Goal: Obtain resource: Obtain resource

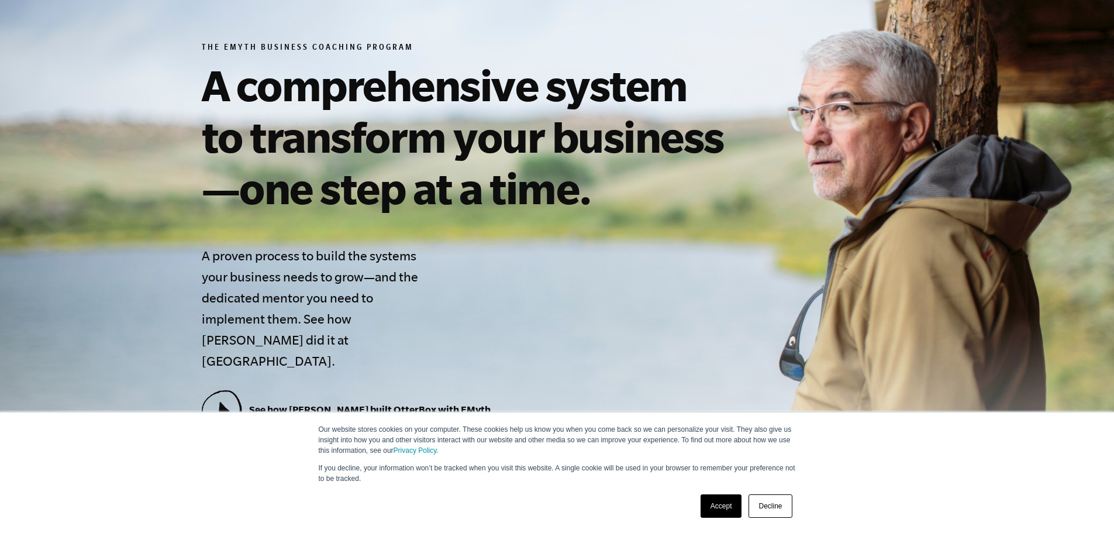
scroll to position [175, 0]
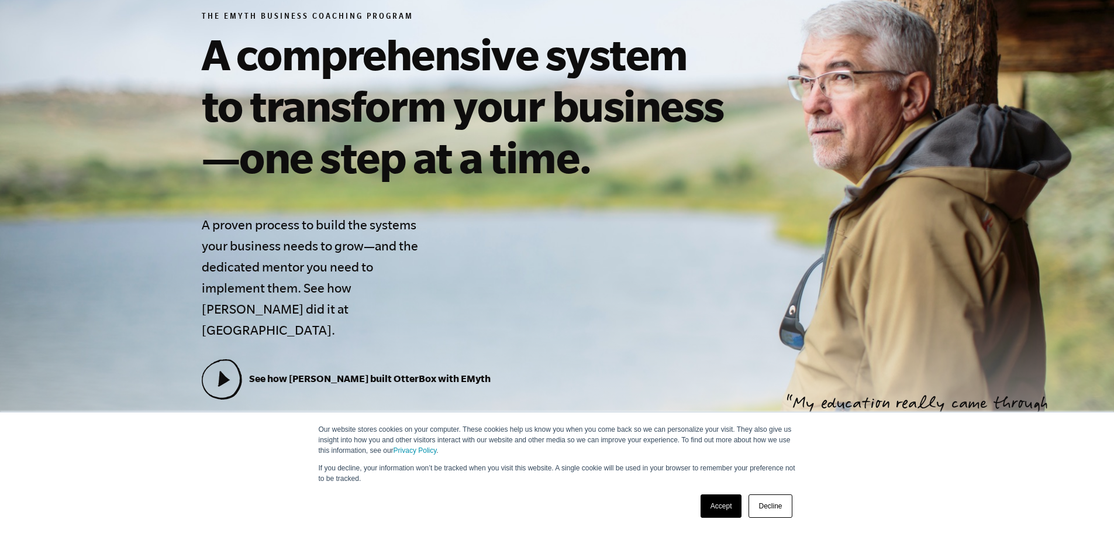
click at [704, 510] on link "Accept" at bounding box center [721, 505] width 42 height 23
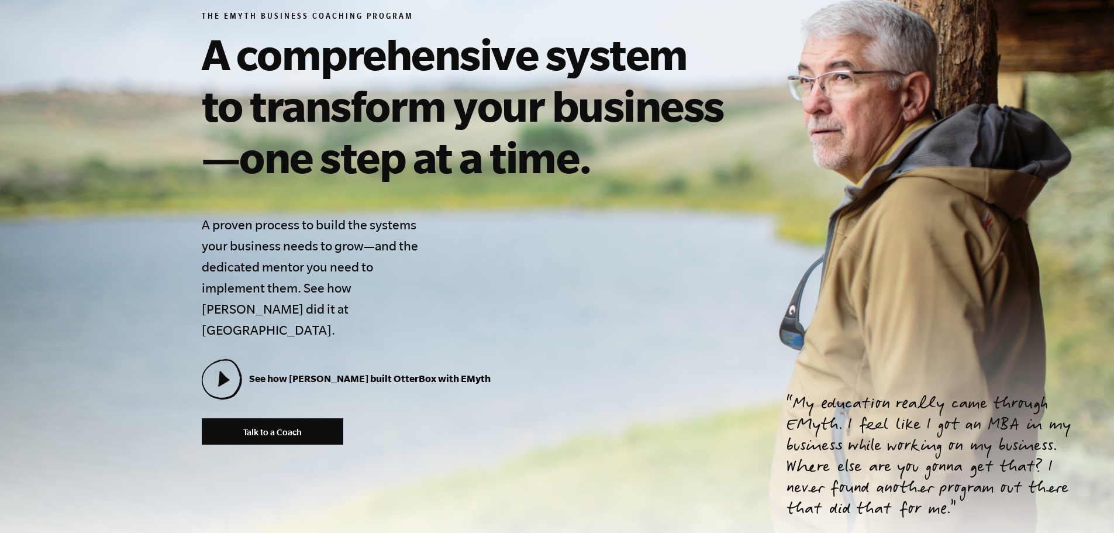
click at [0, 140] on section "The EMyth Business Coaching Program A comprehensive system to transform your bu…" at bounding box center [557, 228] width 1114 height 694
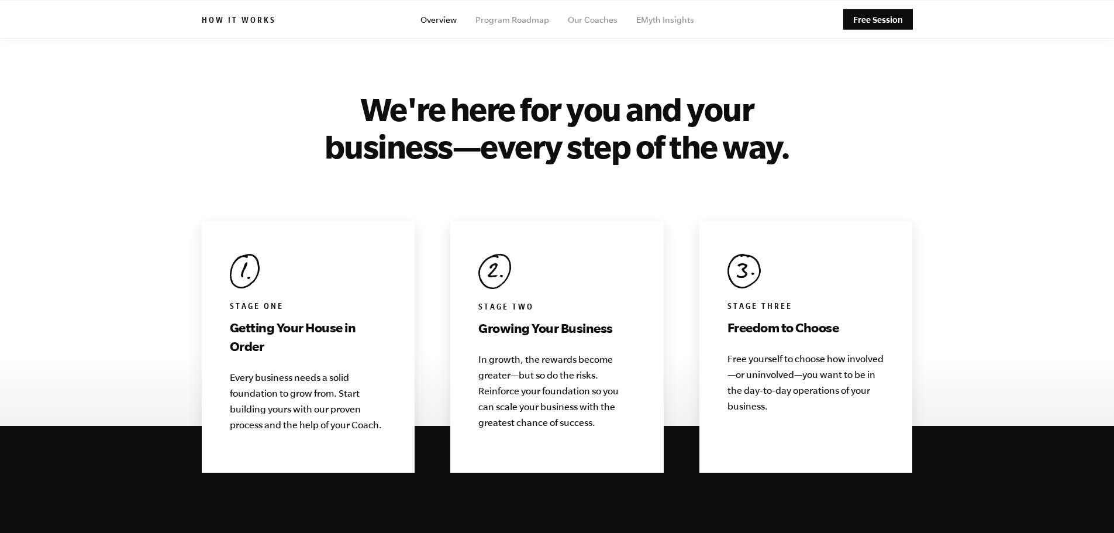
scroll to position [994, 0]
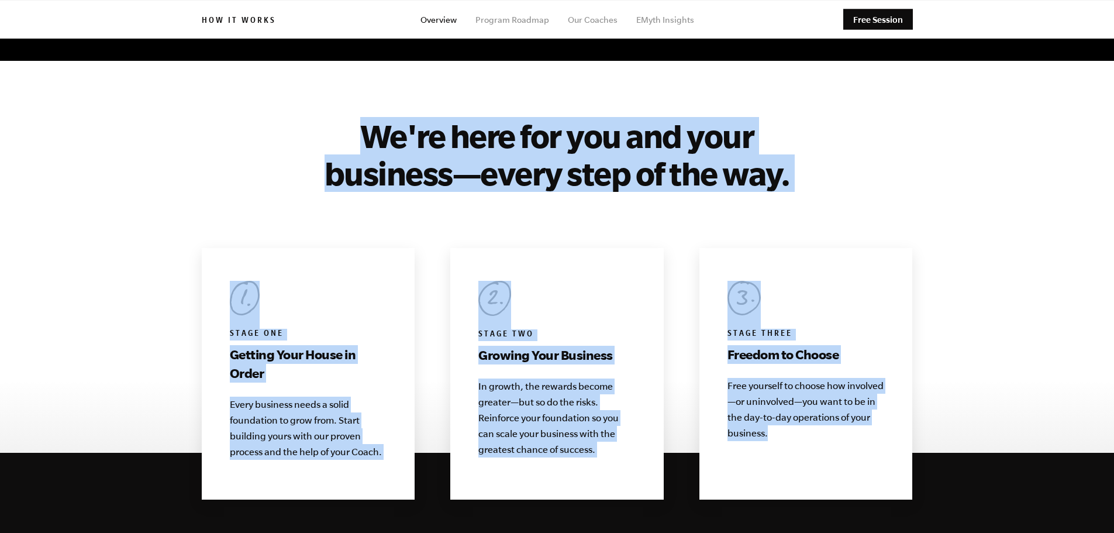
drag, startPoint x: 357, startPoint y: 121, endPoint x: 1004, endPoint y: 419, distance: 711.9
click at [1004, 419] on section "We're here for you and your business—every step of the way. Stage One Getting Y…" at bounding box center [557, 308] width 1114 height 382
copy div "We're here for you and your business—every step of the way. Stage One Getting Y…"
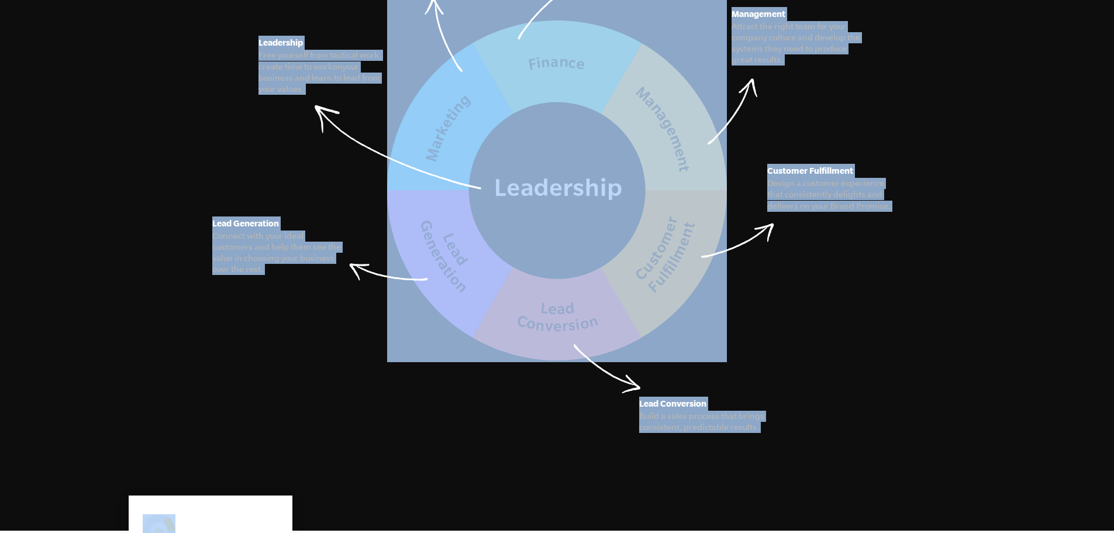
scroll to position [2108, 0]
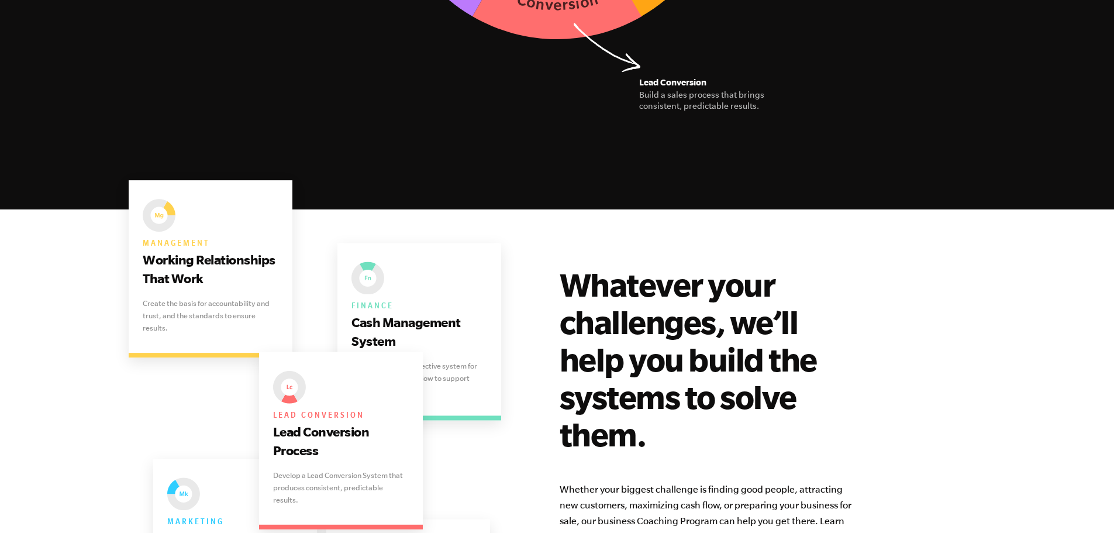
drag, startPoint x: 356, startPoint y: 168, endPoint x: 953, endPoint y: 87, distance: 602.4
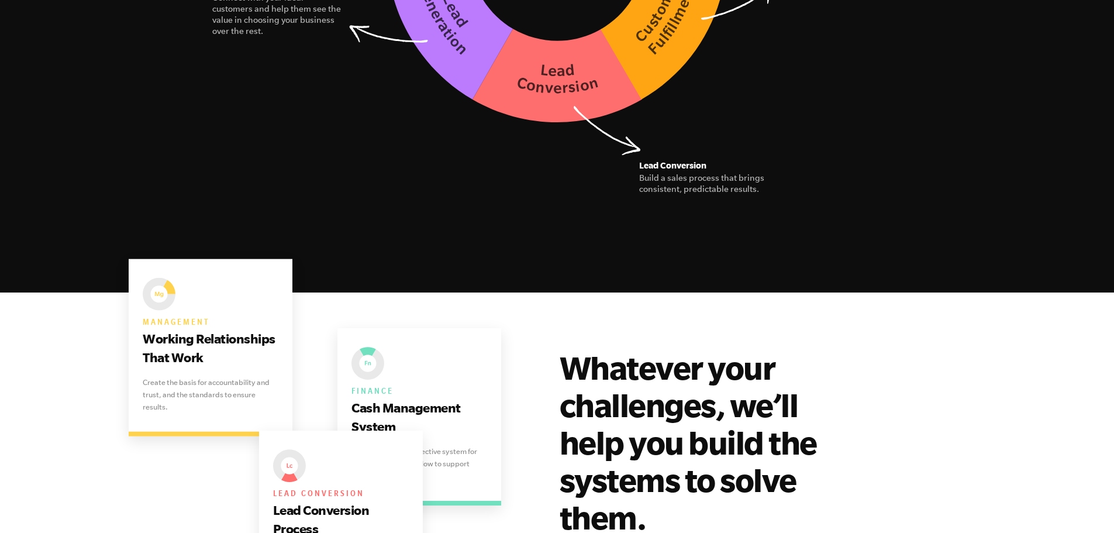
scroll to position [2050, 0]
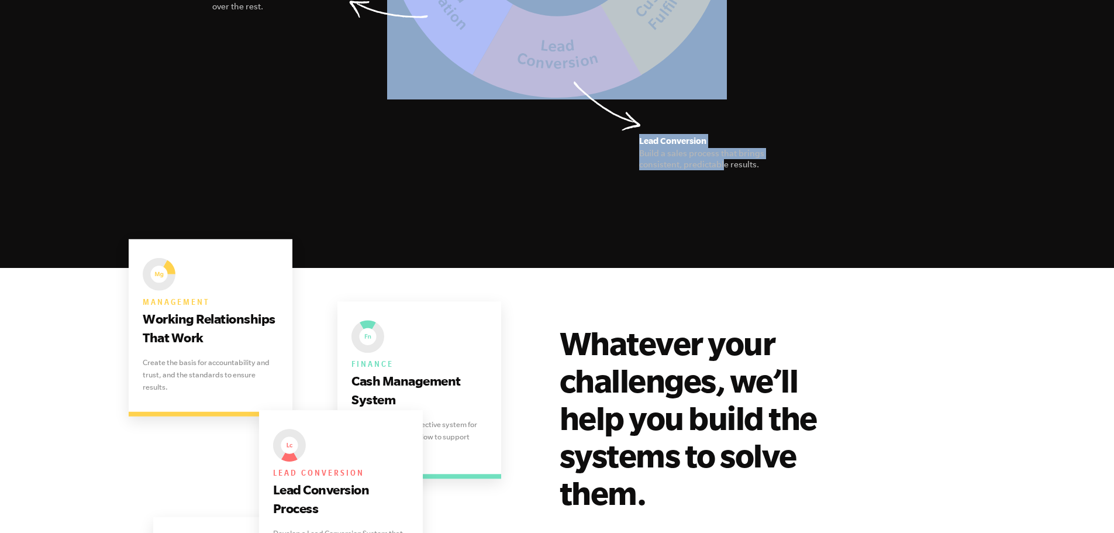
click at [724, 148] on figcaption "Build a sales process that brings consistent, predictable results." at bounding box center [704, 159] width 131 height 22
click at [764, 149] on figcaption "Build a sales process that brings consistent, predictable results." at bounding box center [704, 159] width 131 height 22
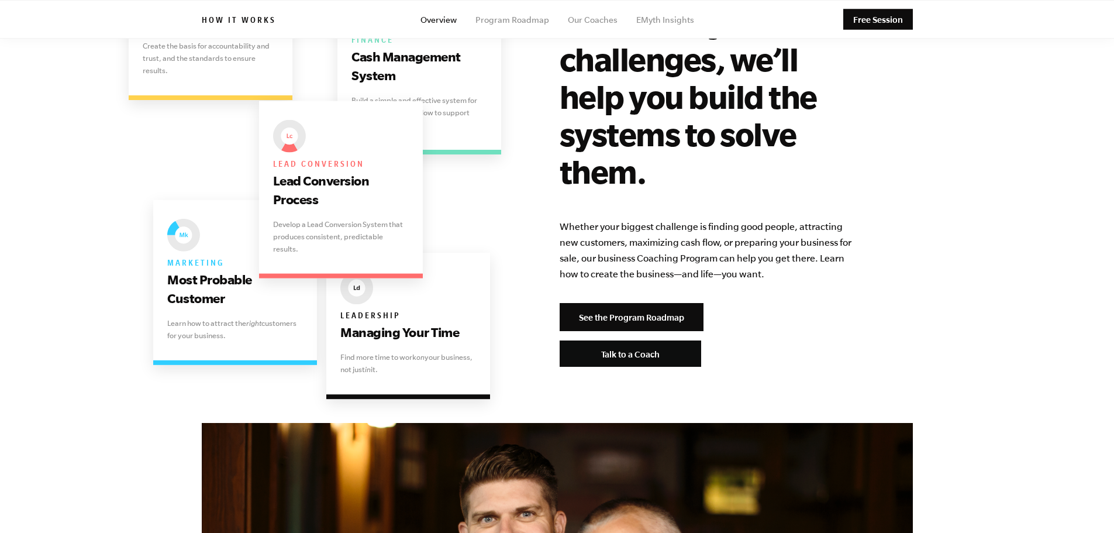
scroll to position [2342, 0]
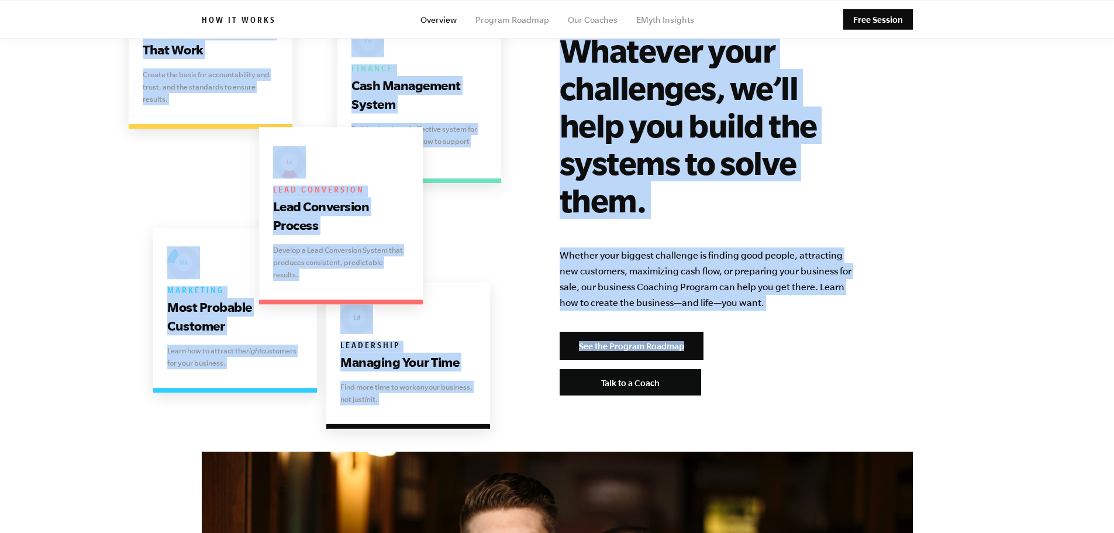
click at [780, 291] on div "Whatever your challenges, we’ll help you build the systems to solve them. Wheth…" at bounding box center [706, 214] width 295 height 364
copy main "The Seven Essential Systems Our model for building a business of interconnected…"
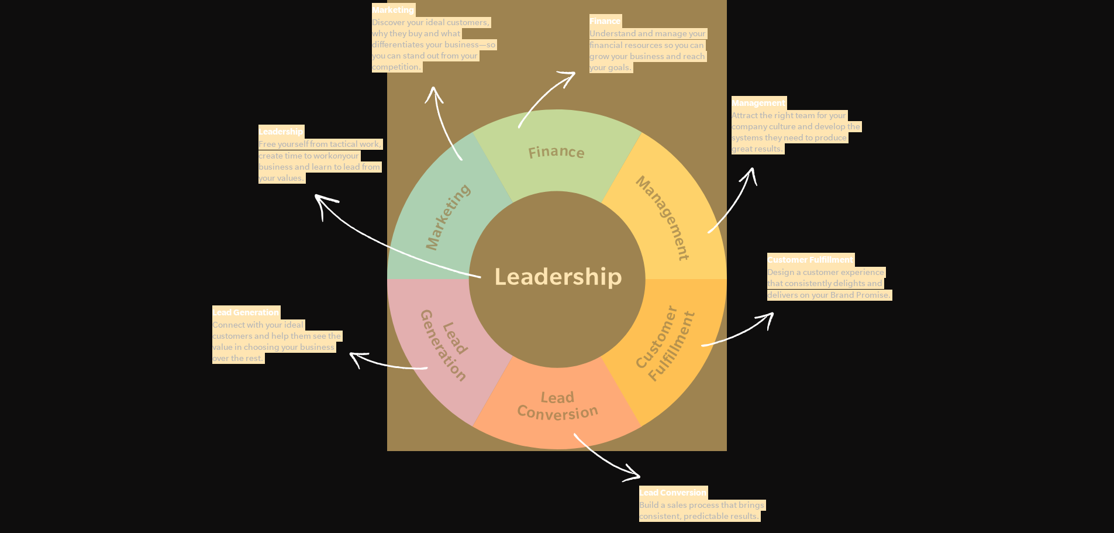
scroll to position [1699, 0]
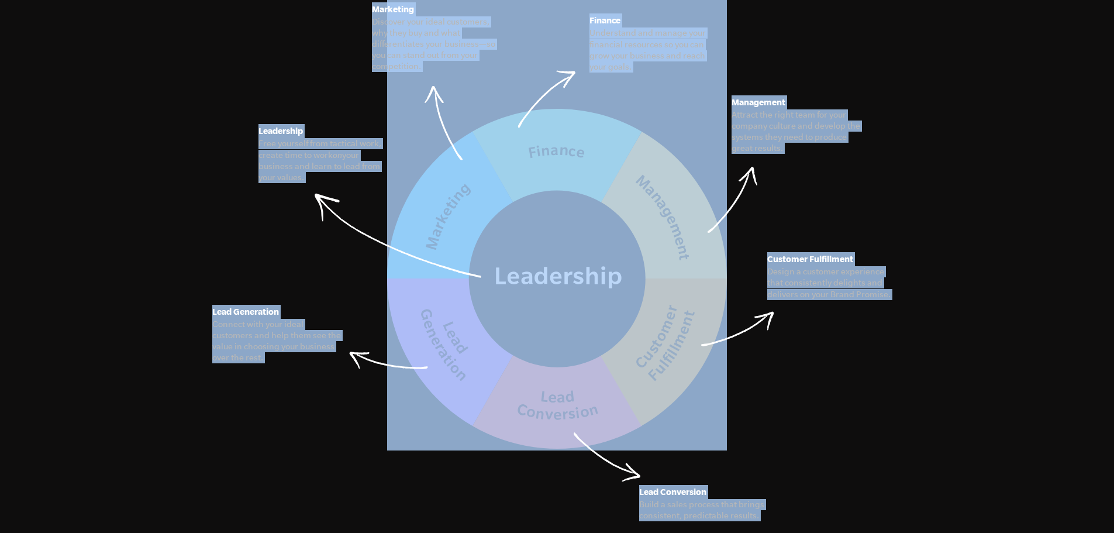
click at [958, 227] on section "The Seven Essential Systems Our model for building a business of interconnected…" at bounding box center [557, 183] width 1114 height 872
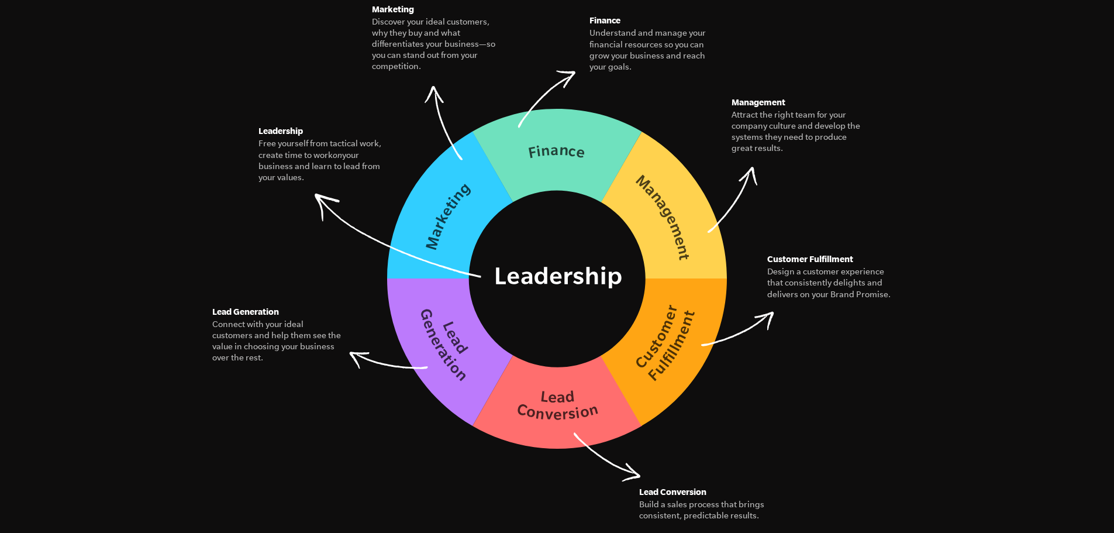
click at [588, 217] on img at bounding box center [557, 278] width 340 height 340
click at [602, 148] on img at bounding box center [557, 278] width 340 height 340
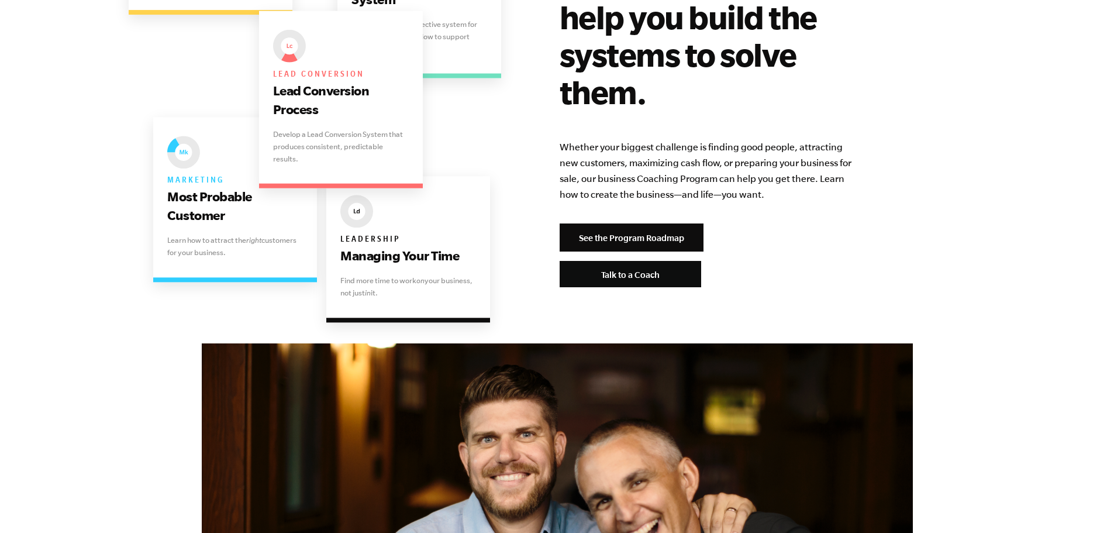
scroll to position [2459, 0]
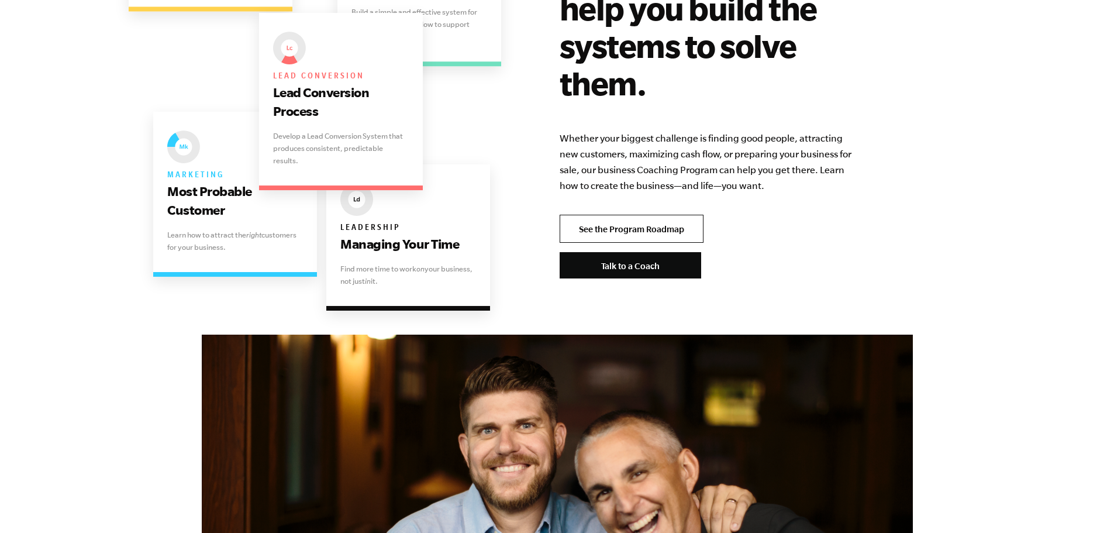
click at [597, 215] on link "See the Program Roadmap" at bounding box center [631, 229] width 144 height 28
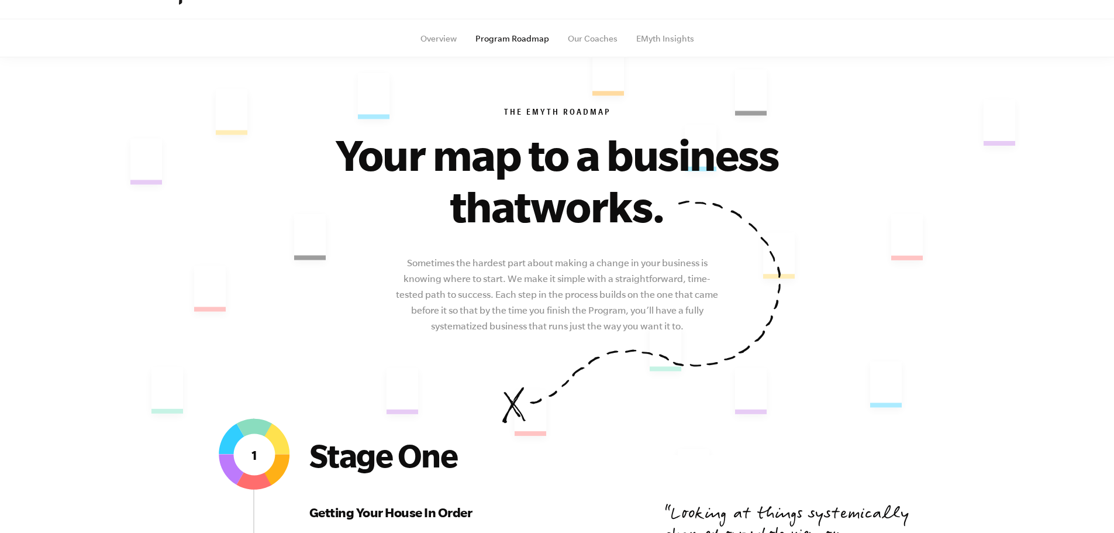
scroll to position [351, 0]
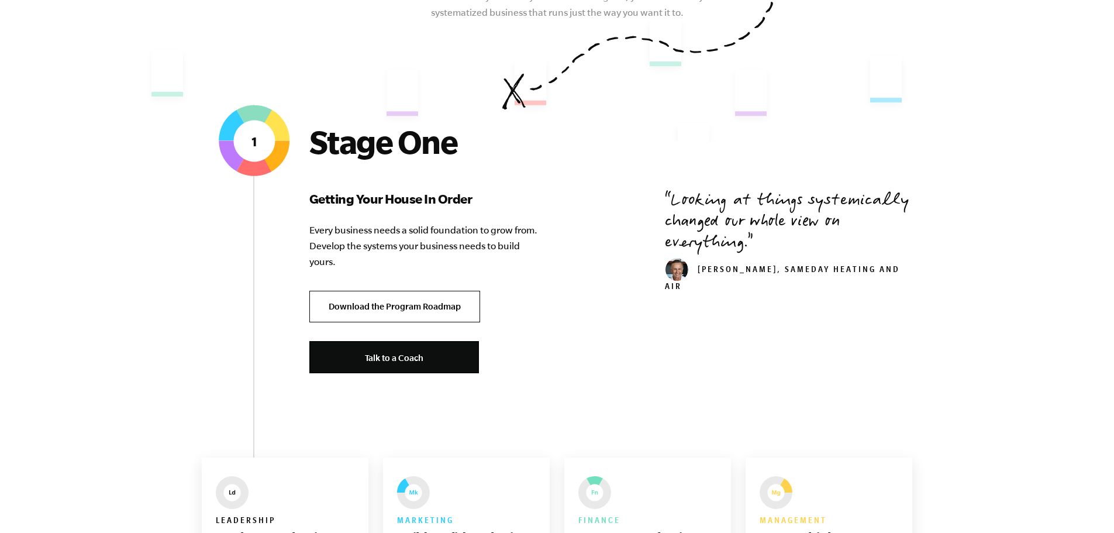
click at [374, 298] on link "Download the Program Roadmap" at bounding box center [394, 307] width 171 height 32
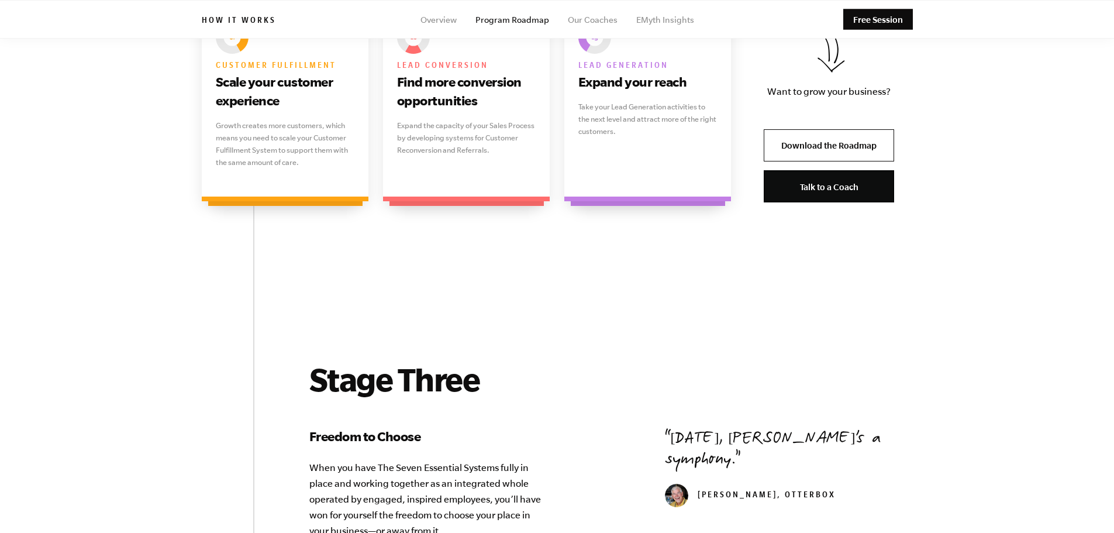
scroll to position [1929, 0]
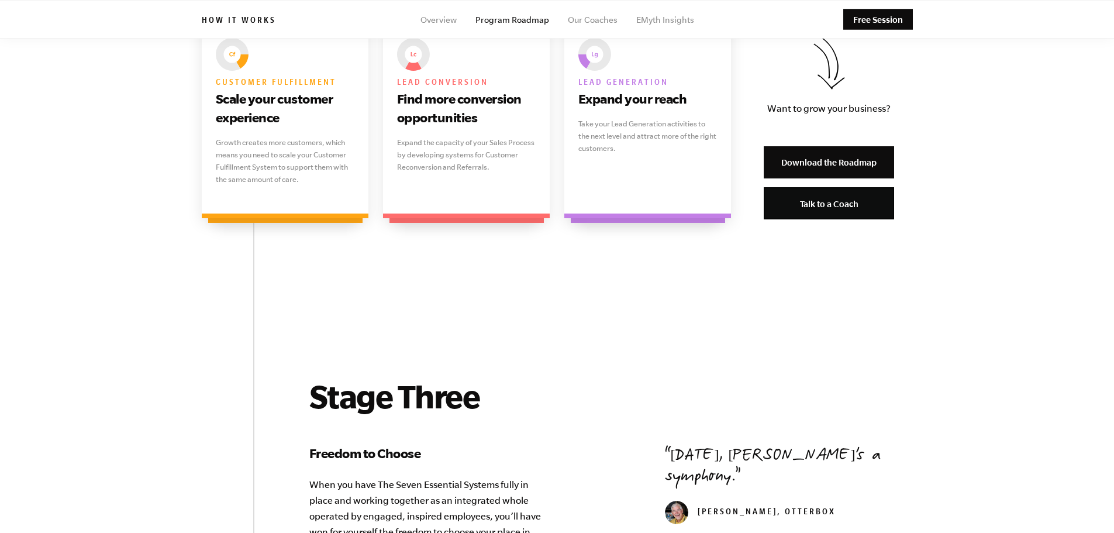
click at [829, 159] on link "Download the Roadmap" at bounding box center [828, 162] width 130 height 32
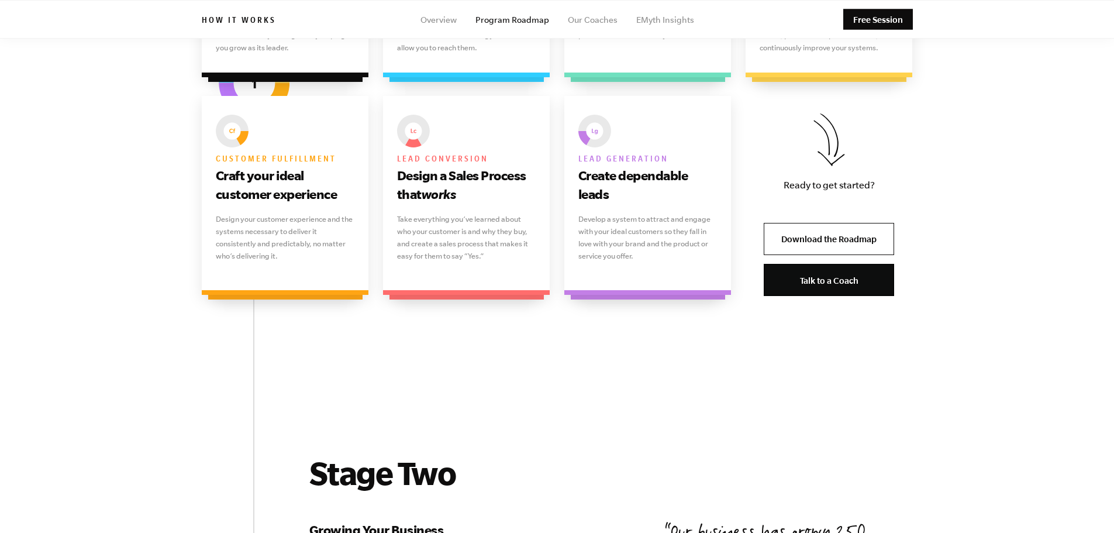
scroll to position [728, 0]
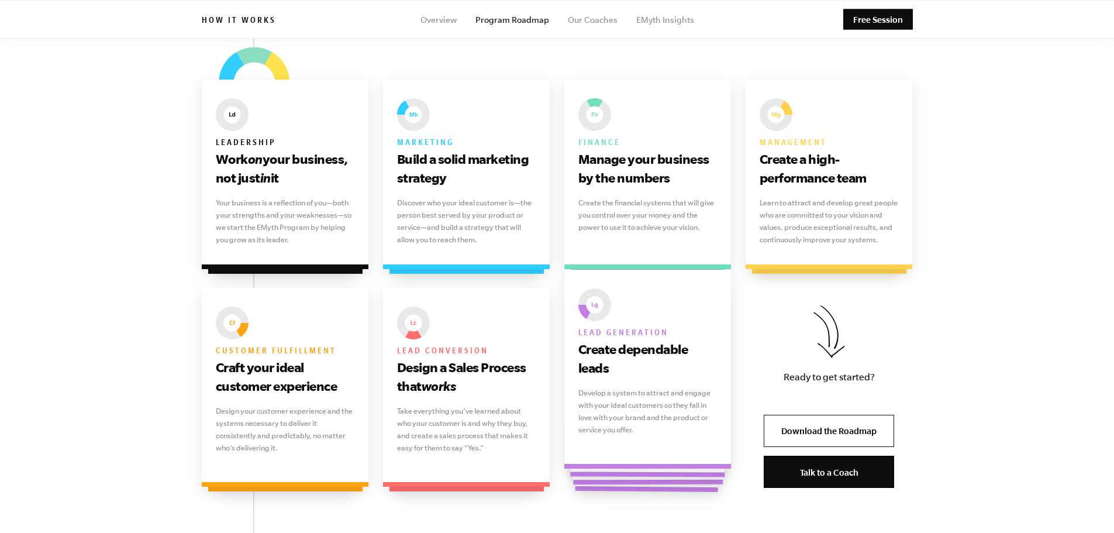
click at [606, 349] on h3 "Create dependable leads" at bounding box center [647, 358] width 139 height 37
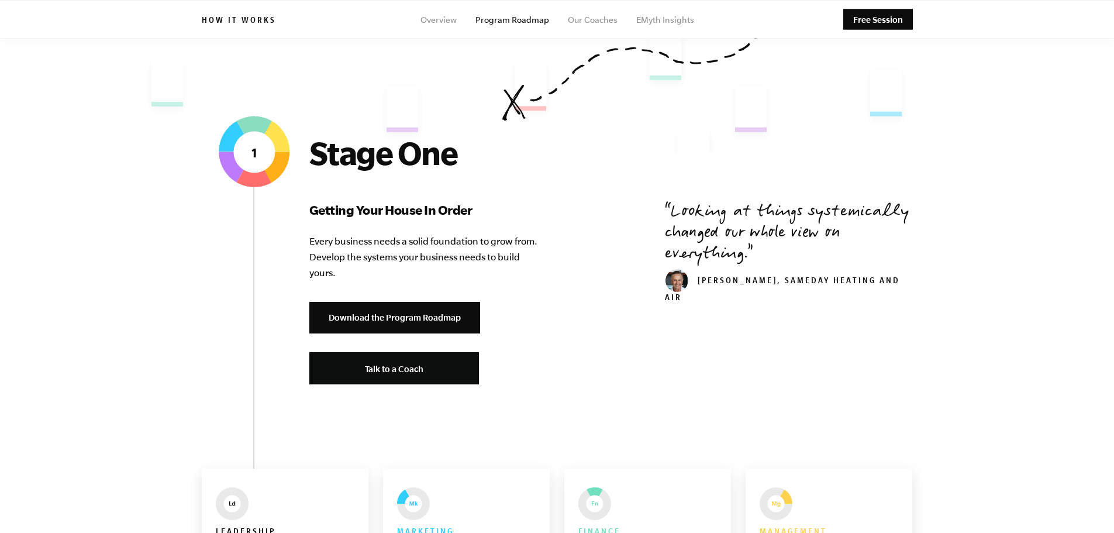
scroll to position [319, 0]
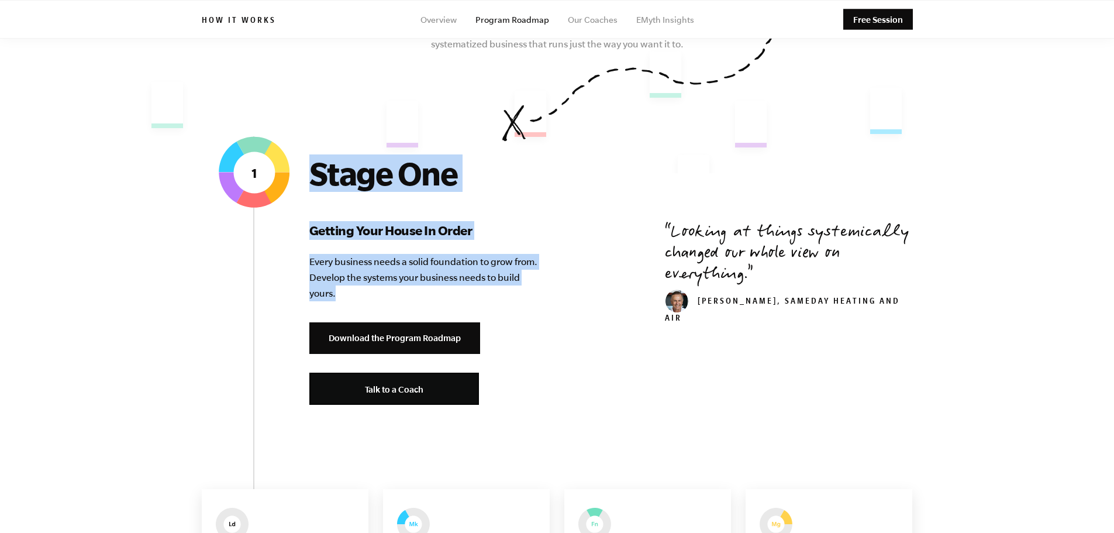
drag, startPoint x: 308, startPoint y: 178, endPoint x: 486, endPoint y: 293, distance: 212.6
click at [487, 293] on div "Stage One Getting Your House In Order Every business needs a solid foundation t…" at bounding box center [557, 307] width 711 height 307
copy div "Stage One Getting Your House In Order Every business needs a solid foundation t…"
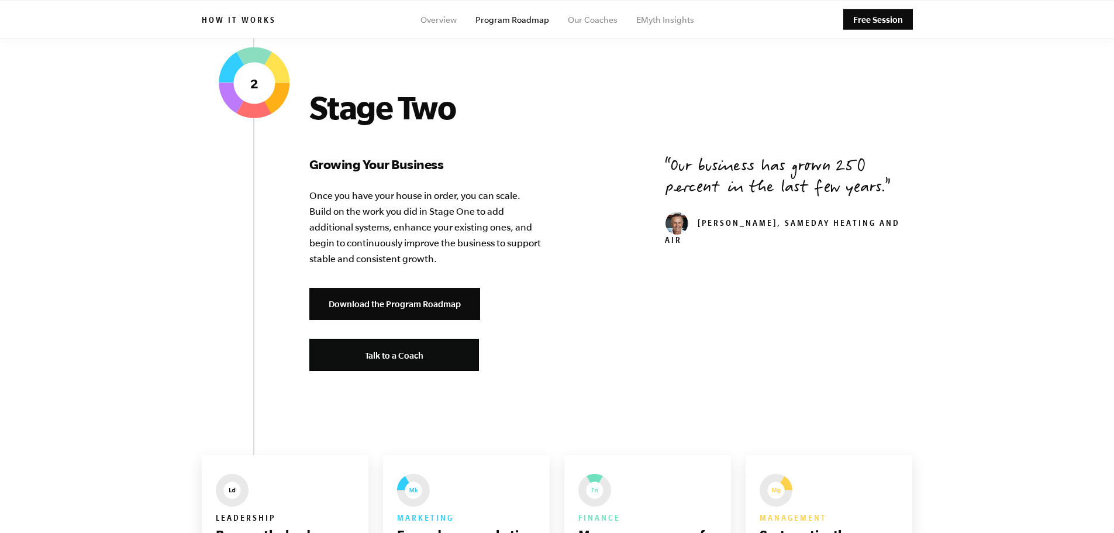
scroll to position [1254, 0]
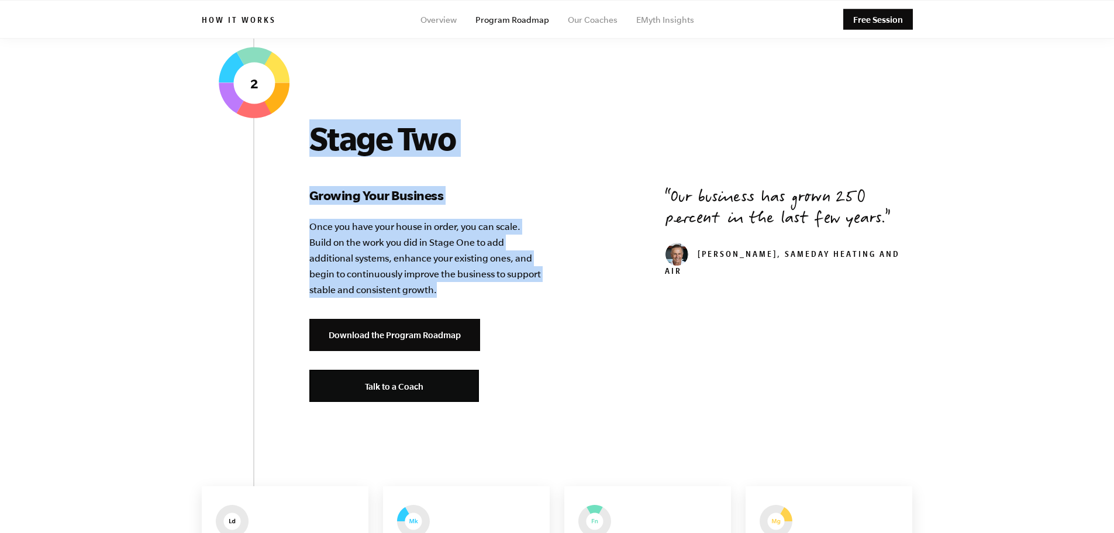
drag, startPoint x: 312, startPoint y: 143, endPoint x: 542, endPoint y: 286, distance: 270.7
click at [542, 286] on div "Stage Two Growing Your Business Once you have your house in order, you can scal…" at bounding box center [426, 269] width 234 height 301
copy div "Stage Two Growing Your Business Once you have your house in order, you can scal…"
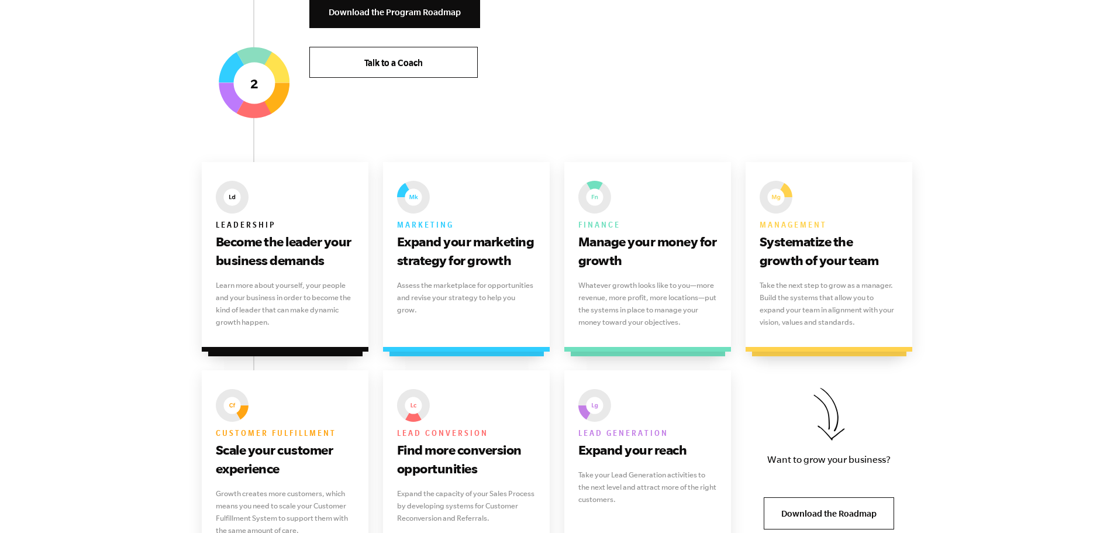
scroll to position [1605, 0]
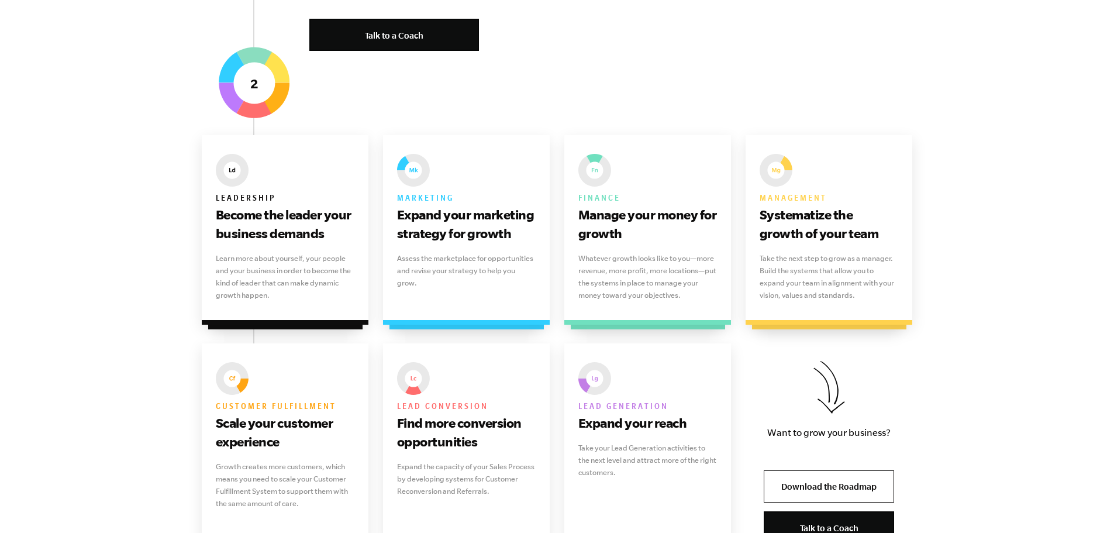
click at [83, 120] on main "The EMyth Roadmap Your map to a business that works. Sometimes the hardest part…" at bounding box center [557, 196] width 1114 height 3491
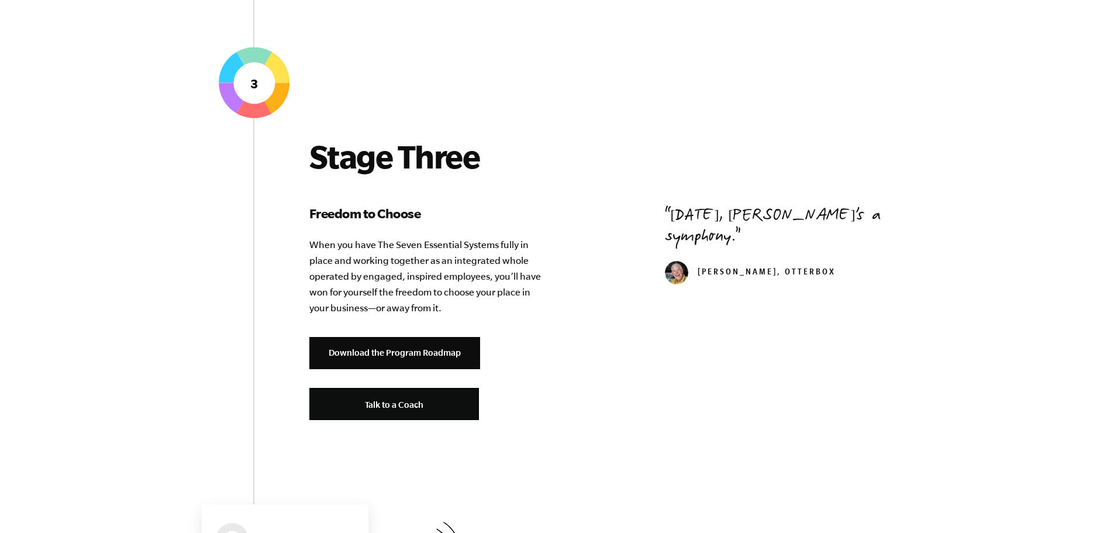
scroll to position [2190, 0]
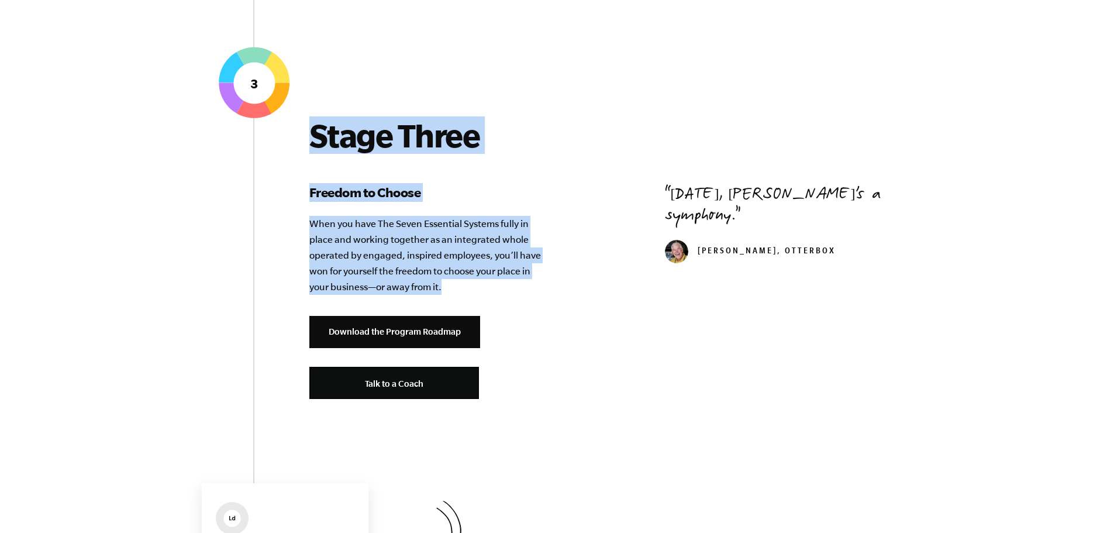
drag, startPoint x: 315, startPoint y: 139, endPoint x: 485, endPoint y: 282, distance: 221.9
click at [485, 282] on div "Stage Three Freedom to Choose When you have The Seven Essential Systems fully i…" at bounding box center [426, 266] width 234 height 301
copy div "Stage Three Freedom to Choose When you have The Seven Essential Systems fully i…"
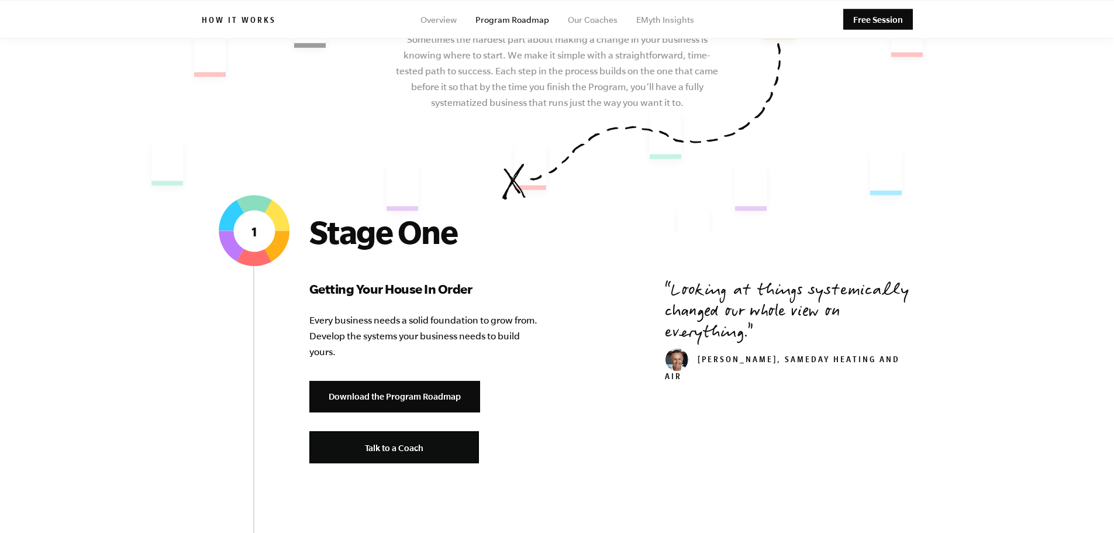
scroll to position [0, 0]
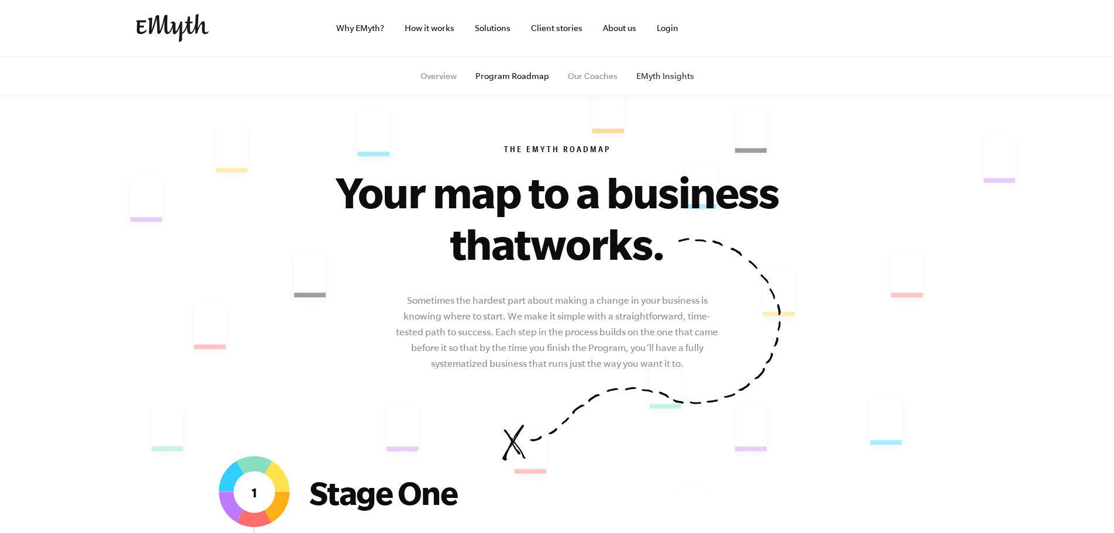
click at [648, 74] on link "EMyth Insights" at bounding box center [665, 75] width 58 height 9
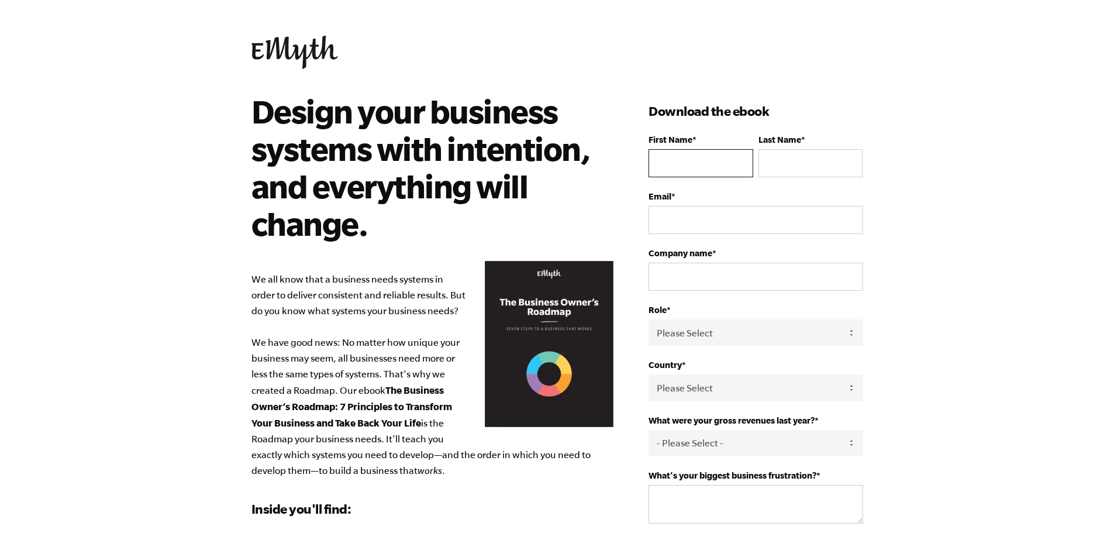
click at [677, 159] on input "First Name *" at bounding box center [700, 163] width 104 height 28
type input "[PERSON_NAME]"
type input "Razawich"
type input "KRazawich@gmail.com"
type input "RAZ Business Group"
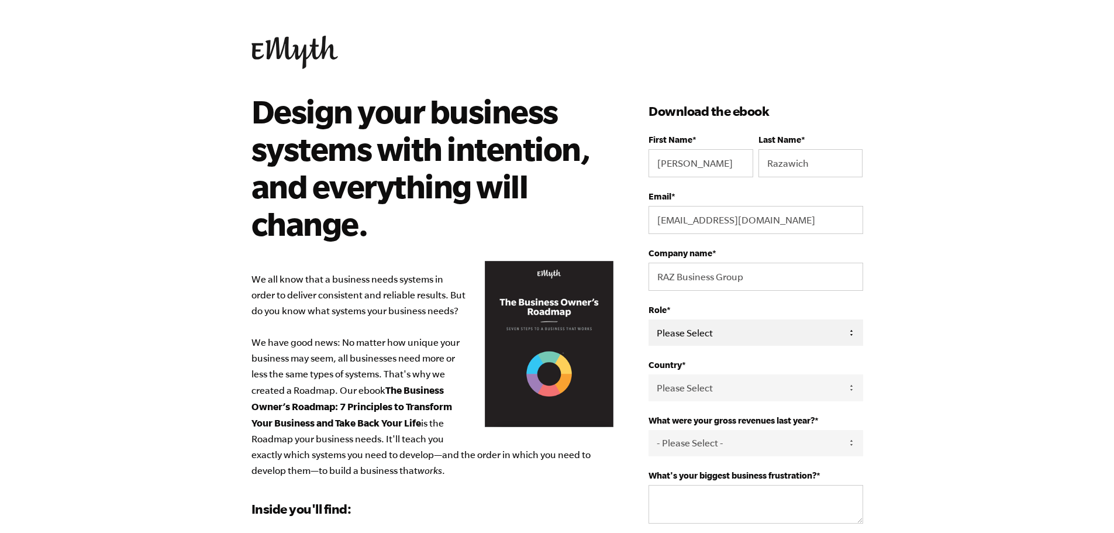
click at [743, 323] on select "Please Select Owner Partner / Co-Owner Executive Employee / Other" at bounding box center [755, 332] width 214 height 26
select select "Owner"
click at [648, 319] on select "Please Select Owner Partner / Co-Owner Executive Employee / Other" at bounding box center [755, 332] width 214 height 26
click at [724, 386] on select "Please Select United States Afghanistan Åland Islands Albania Algeria American …" at bounding box center [755, 387] width 214 height 26
select select "United States"
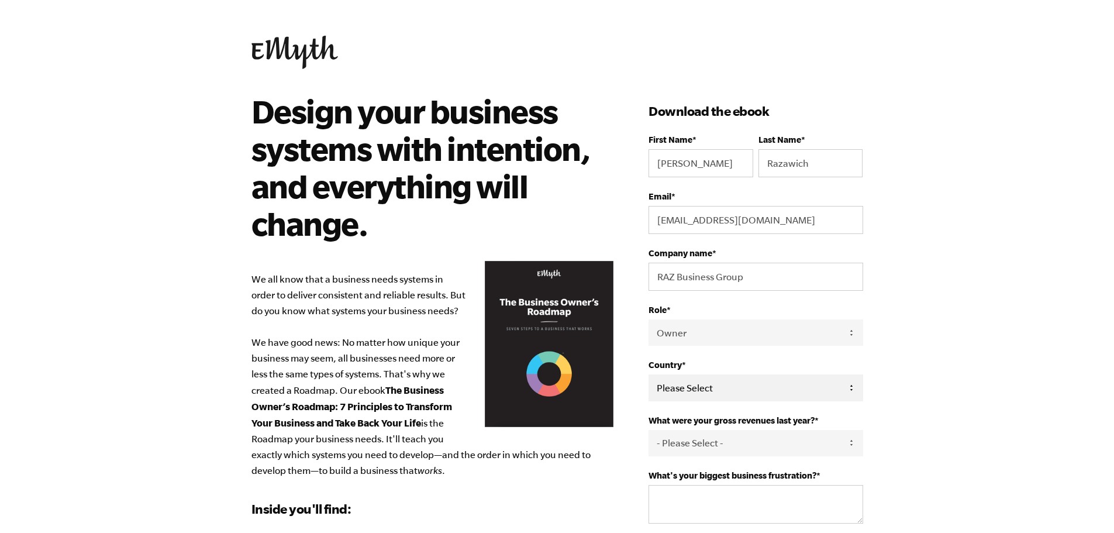
click at [648, 374] on select "Please Select United States Afghanistan Åland Islands Albania Algeria American …" at bounding box center [755, 387] width 214 height 26
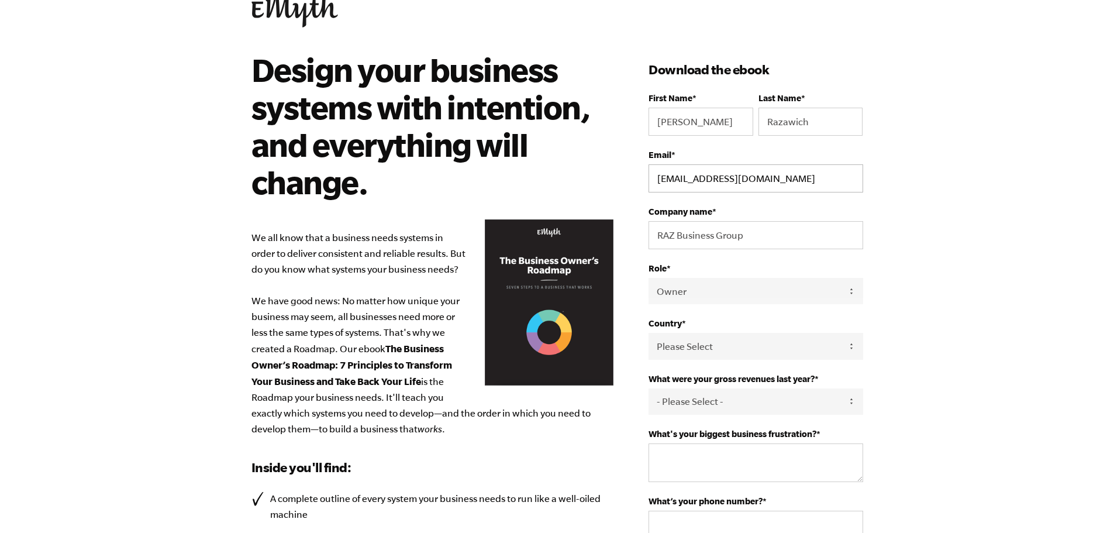
scroll to position [175, 0]
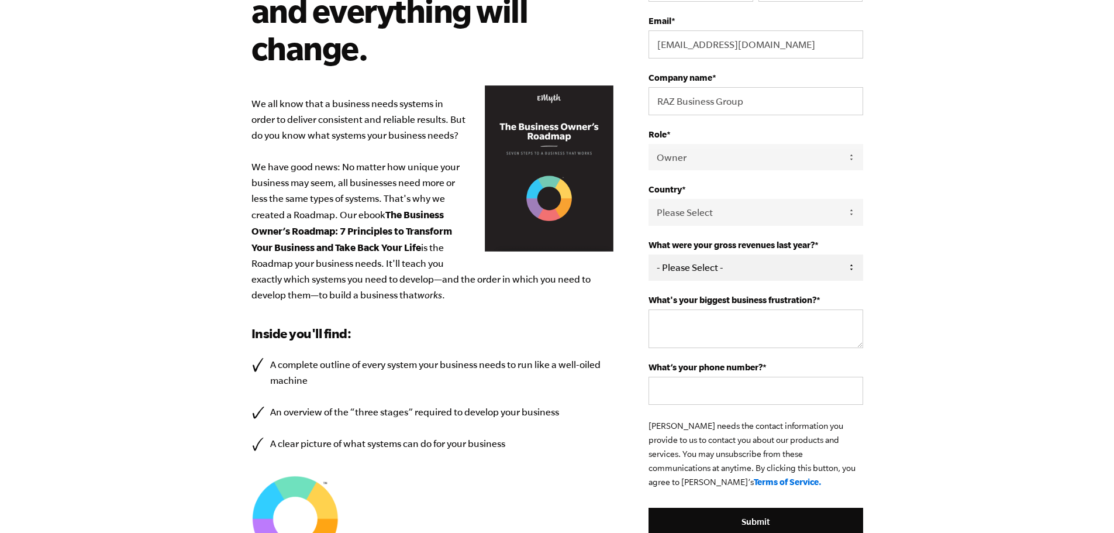
click at [779, 267] on select "- Please Select - 0-75K 76-150K 151-275K 276-500K 501-750K 751-1M 1-2.5M 2.5-5M…" at bounding box center [755, 267] width 214 height 26
select select "0-75K"
click at [648, 254] on select "- Please Select - 0-75K 76-150K 151-275K 276-500K 501-750K 751-1M 1-2.5M 2.5-5M…" at bounding box center [755, 267] width 214 height 26
click at [780, 333] on textarea "What's your biggest business frustration? *" at bounding box center [755, 328] width 214 height 39
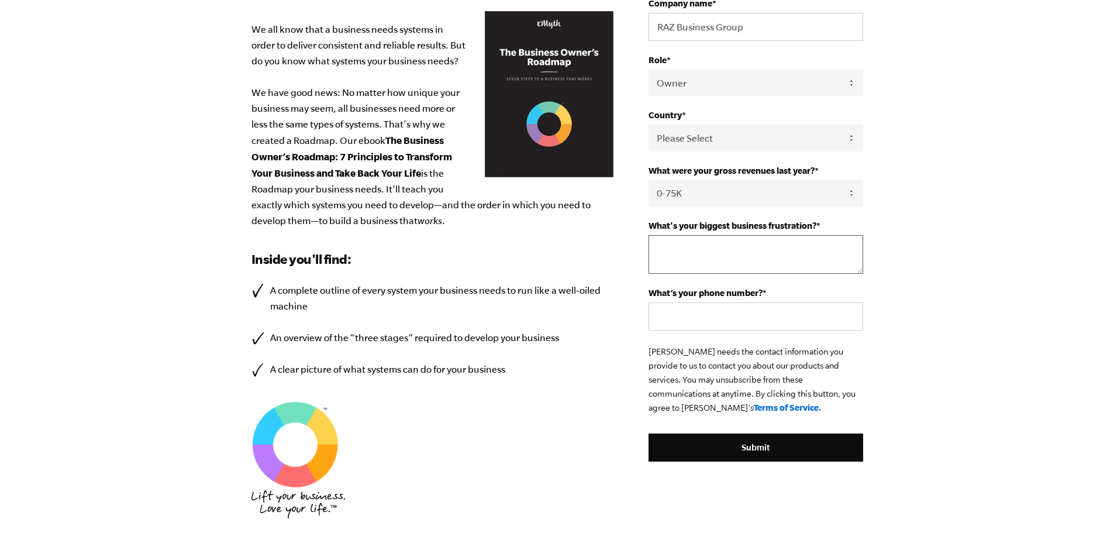
scroll to position [234, 0]
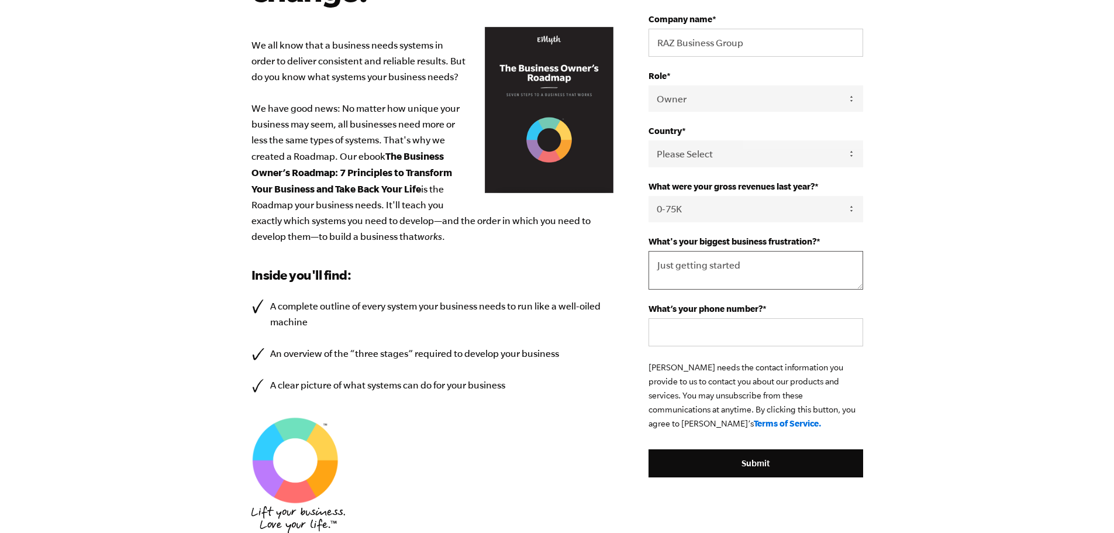
type textarea "Just getting started"
type input "[PHONE_NUMBER]"
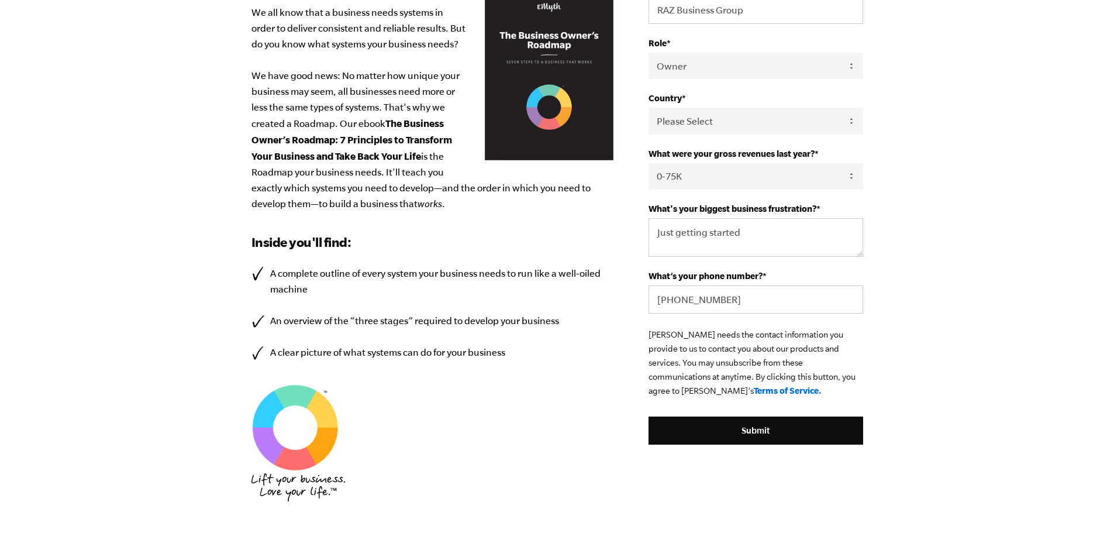
scroll to position [292, 0]
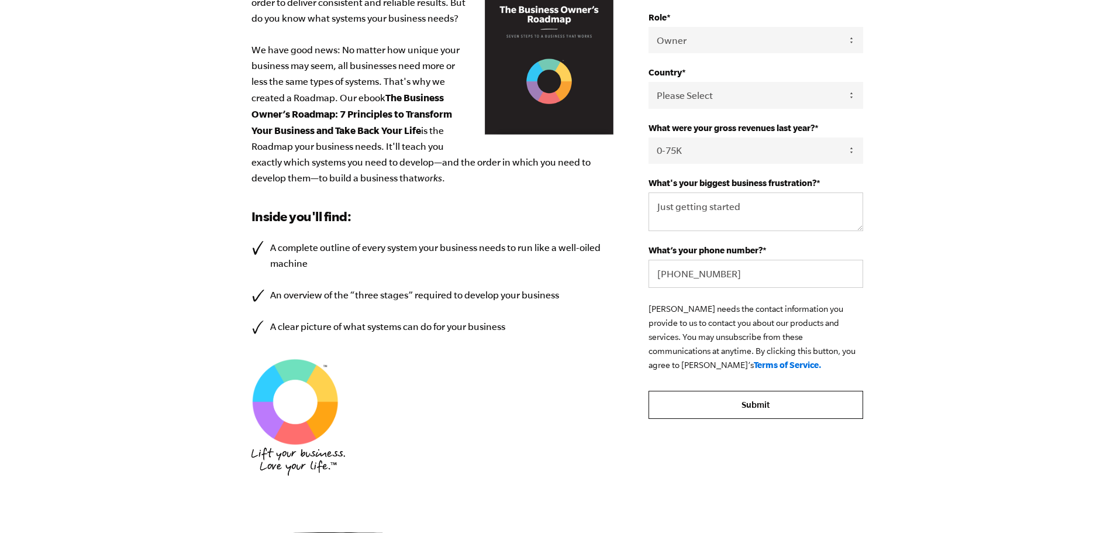
click at [753, 413] on input "Submit" at bounding box center [755, 404] width 214 height 28
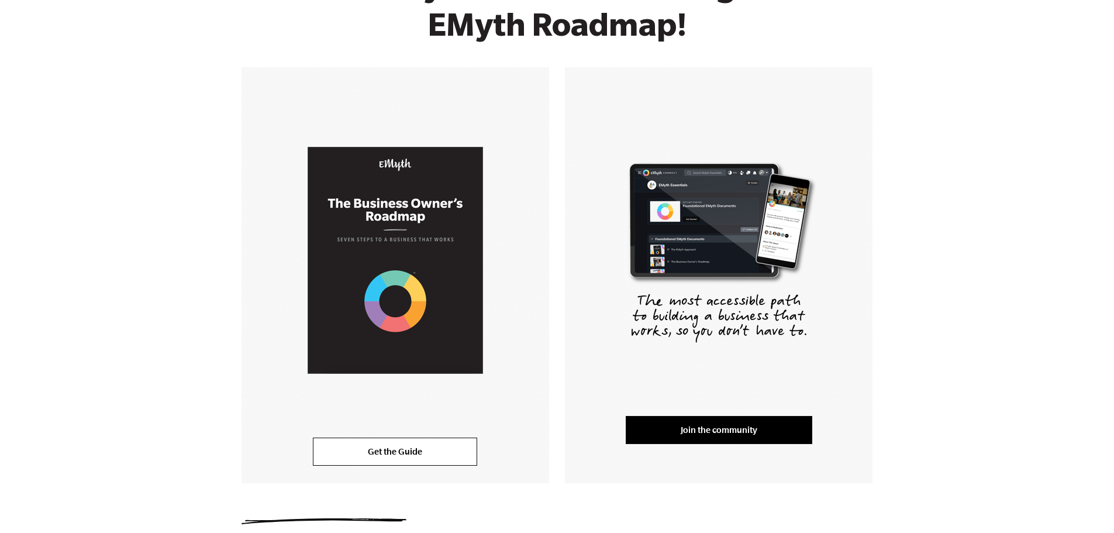
scroll to position [175, 0]
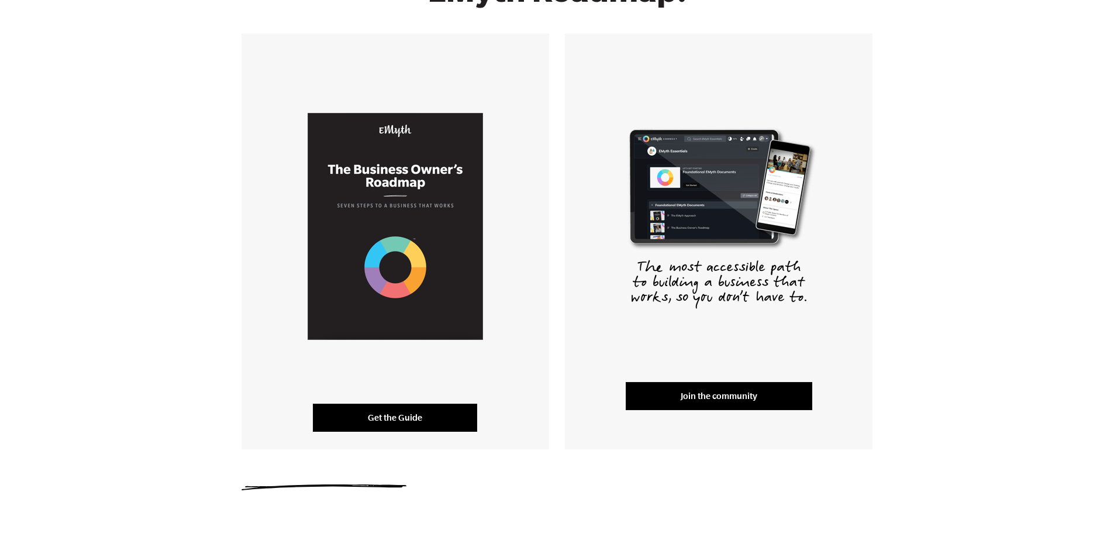
click at [419, 415] on link "Get the Guide" at bounding box center [395, 417] width 164 height 28
click at [920, 375] on div "Thank you for downloading the EMyth Roadmap! Get the Guide Join the community" at bounding box center [557, 176] width 1114 height 545
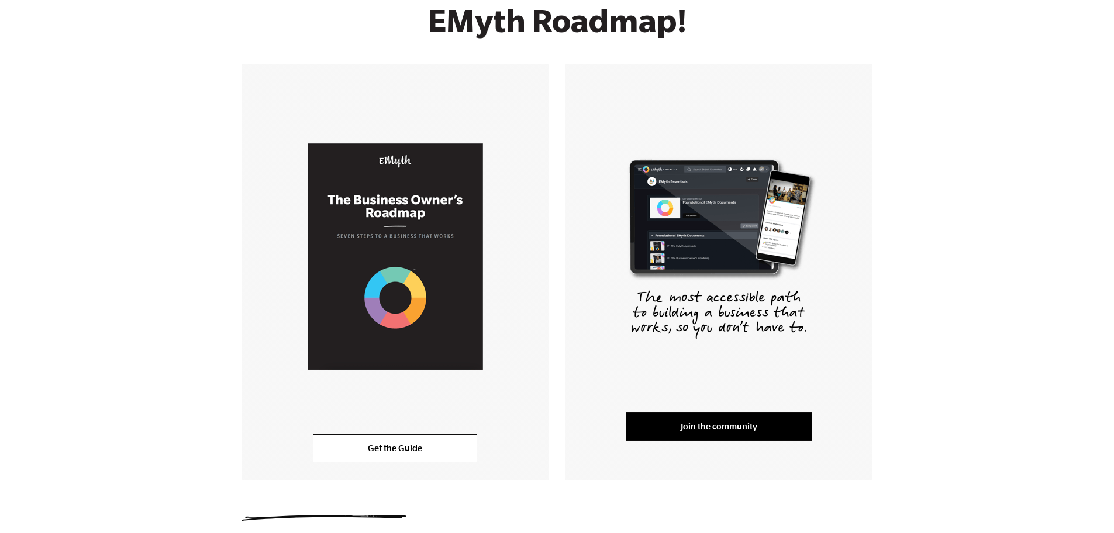
scroll to position [0, 0]
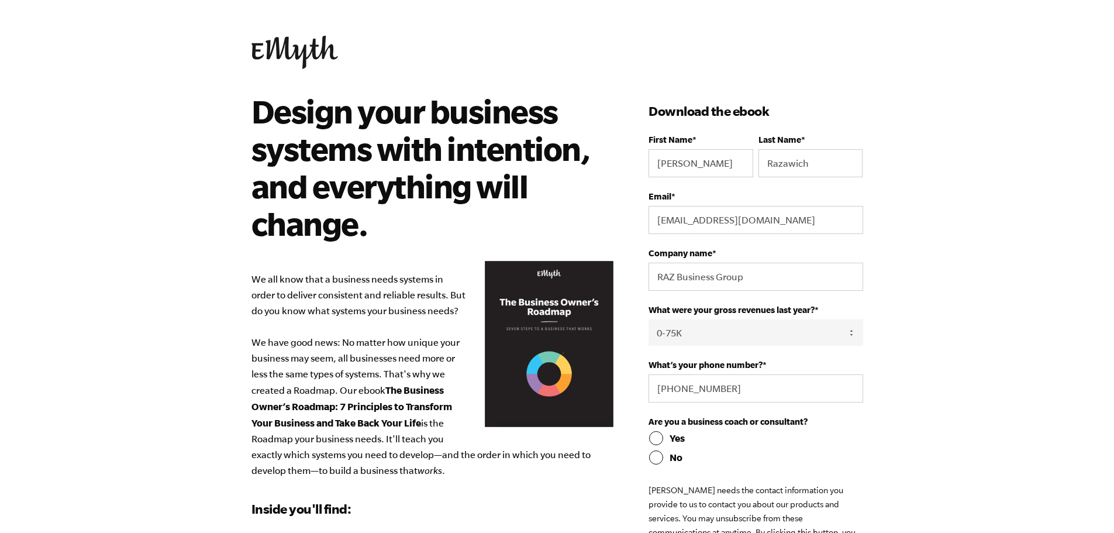
select select "0-75K"
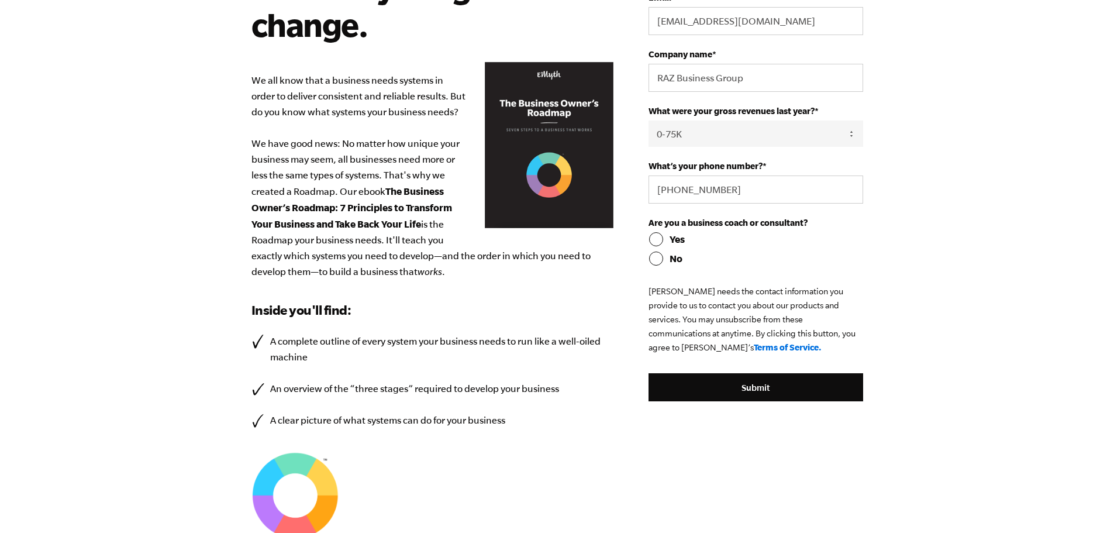
scroll to position [234, 0]
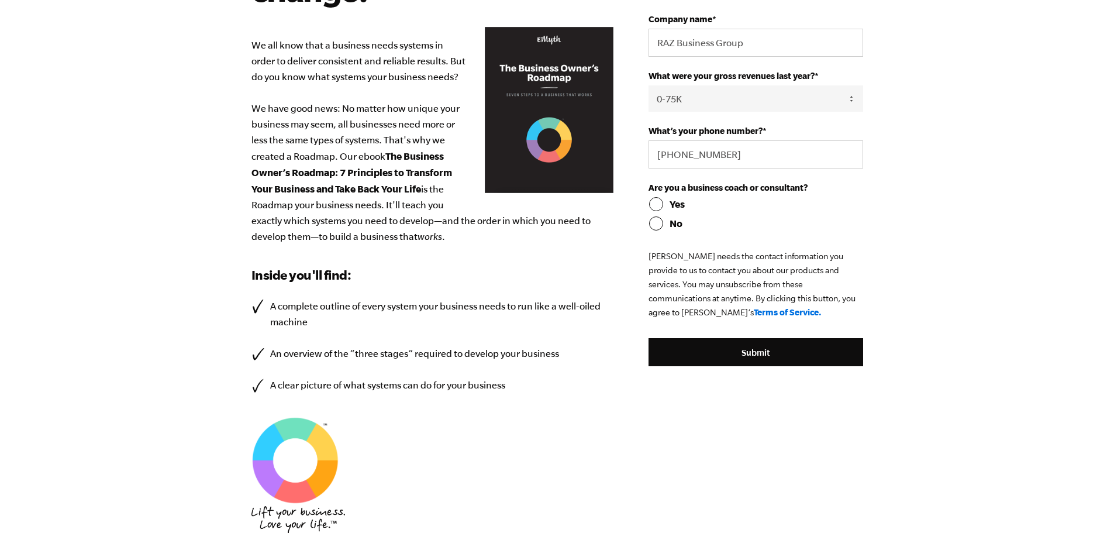
click at [656, 210] on input "Yes" at bounding box center [755, 204] width 214 height 14
radio input "true"
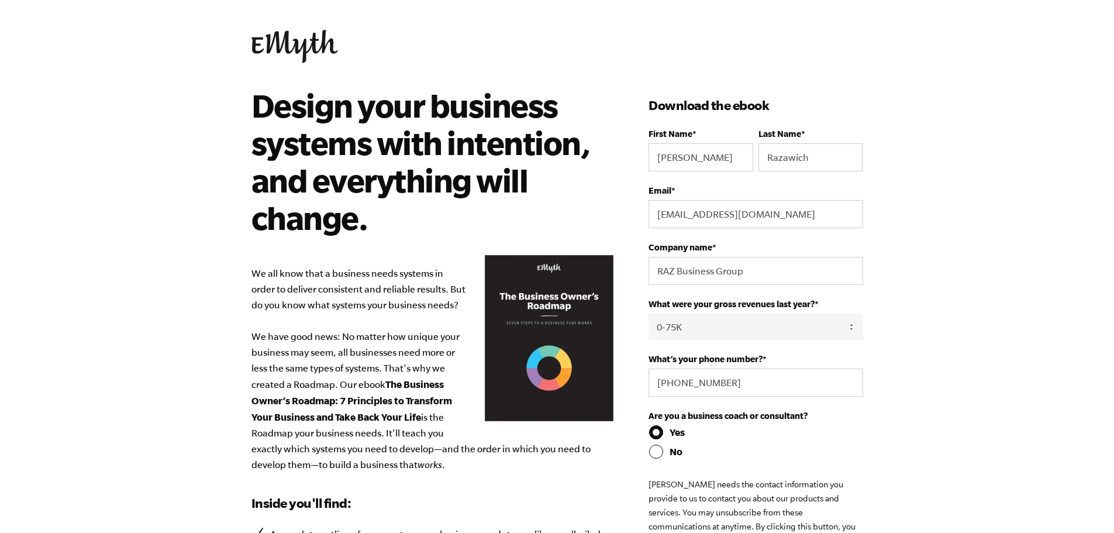
scroll to position [0, 0]
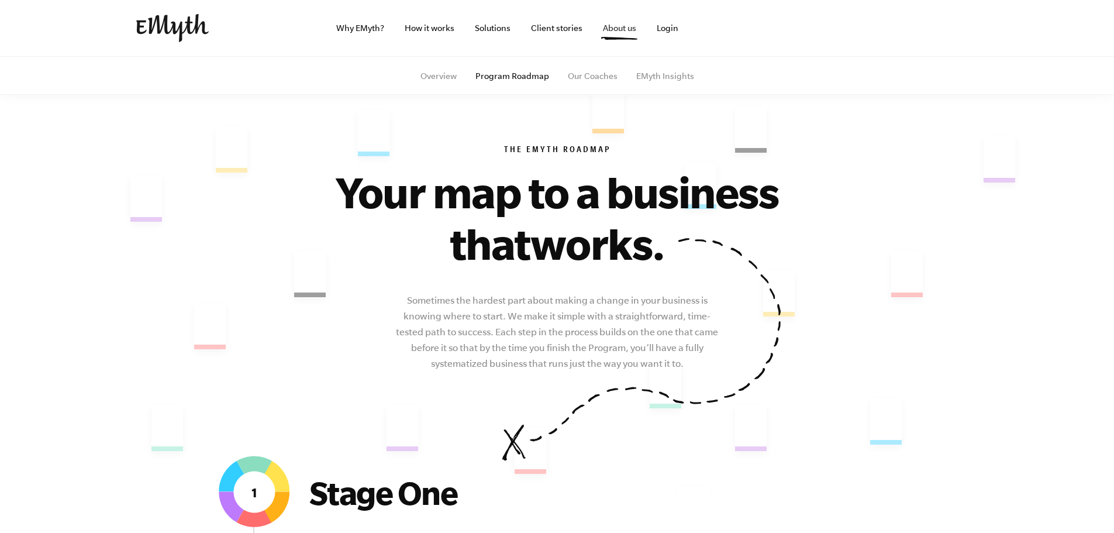
click at [607, 29] on link "About us" at bounding box center [619, 28] width 52 height 56
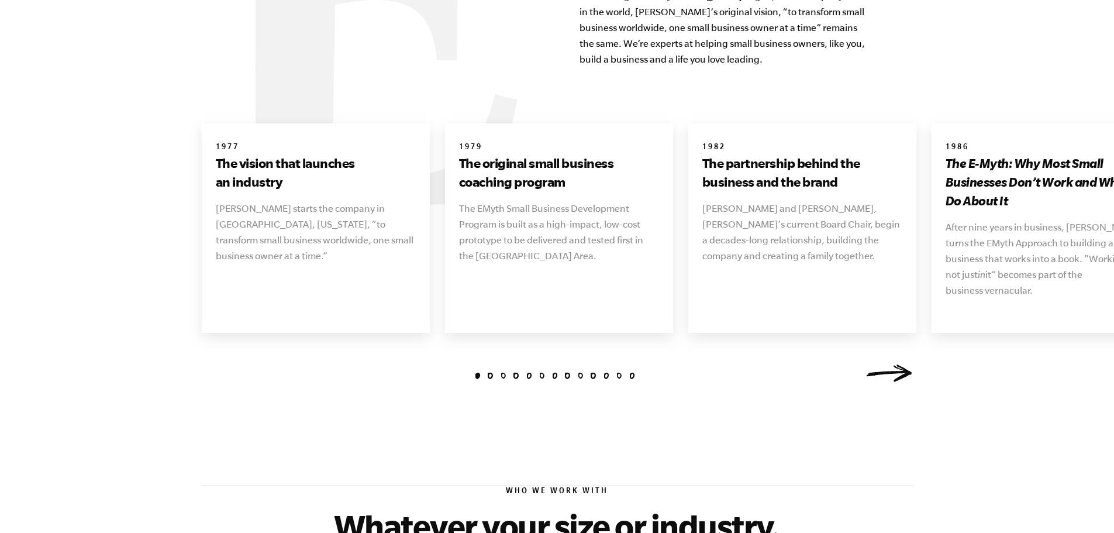
scroll to position [1401, 0]
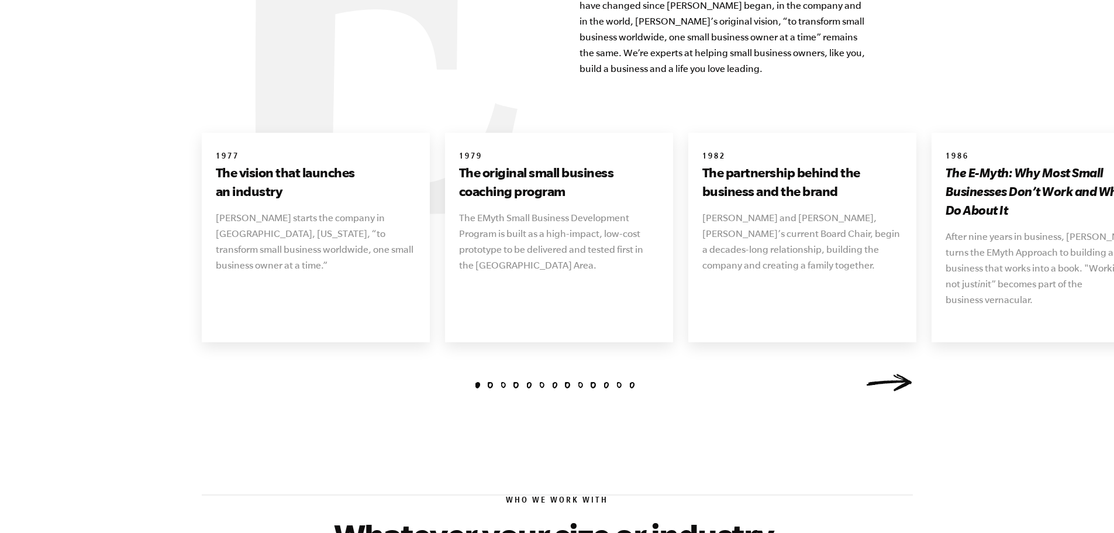
click at [889, 374] on link "Next" at bounding box center [889, 383] width 47 height 18
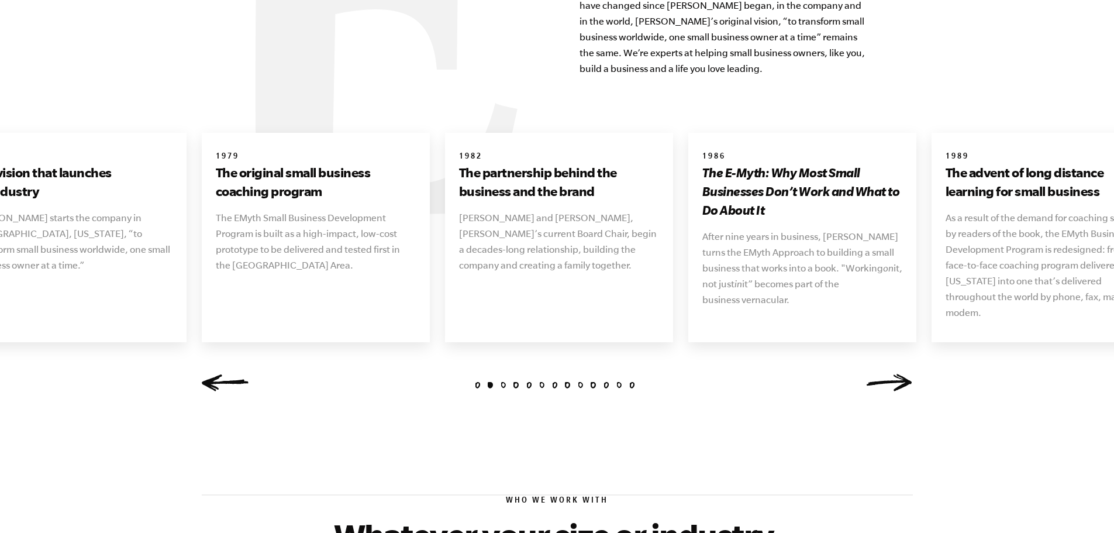
click at [889, 374] on link "Next" at bounding box center [889, 383] width 47 height 18
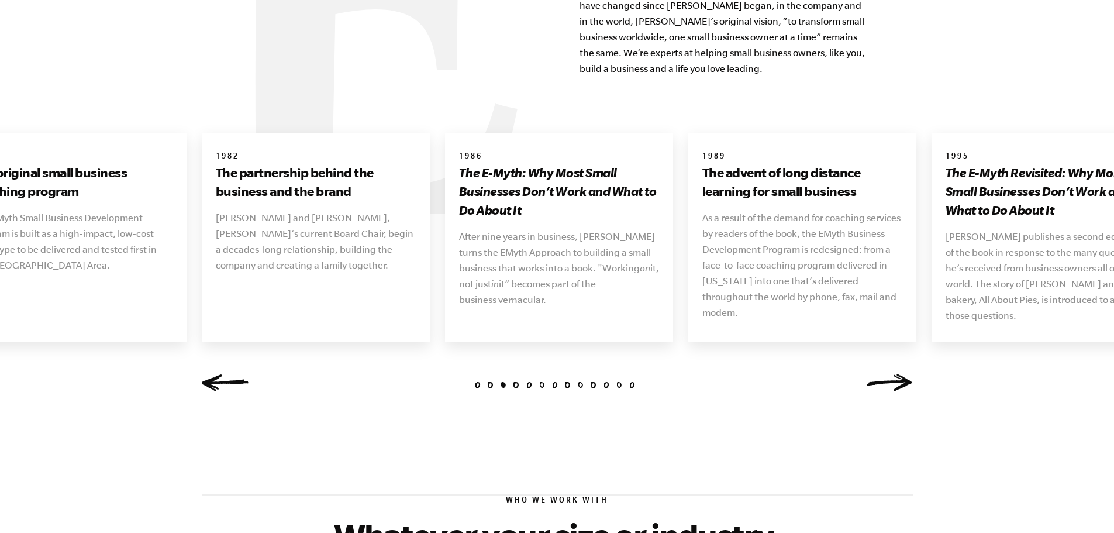
click at [889, 374] on link "Next" at bounding box center [889, 383] width 47 height 18
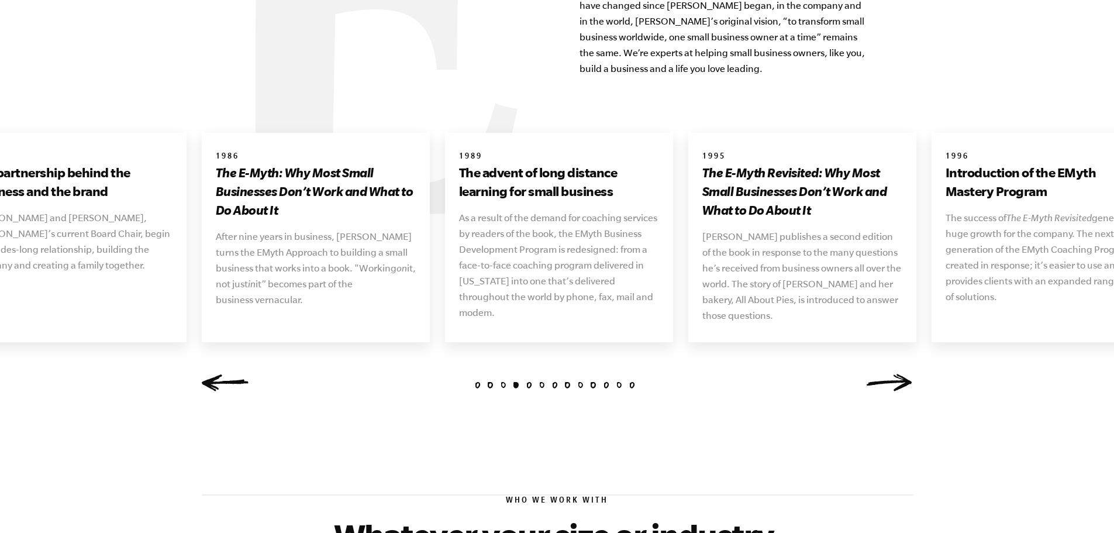
click at [889, 374] on link "Next" at bounding box center [889, 383] width 47 height 18
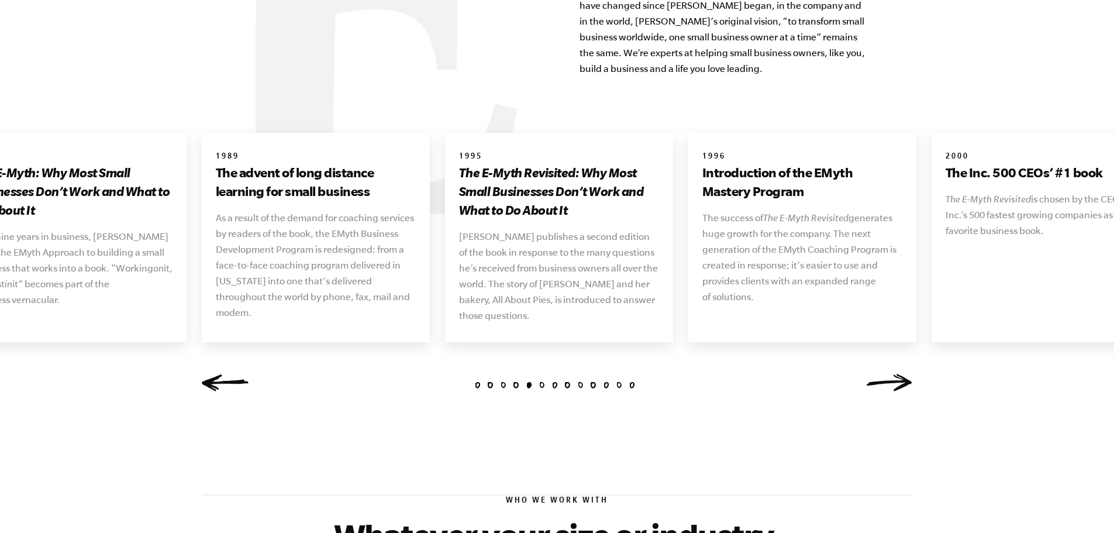
click at [889, 374] on link "Next" at bounding box center [889, 383] width 47 height 18
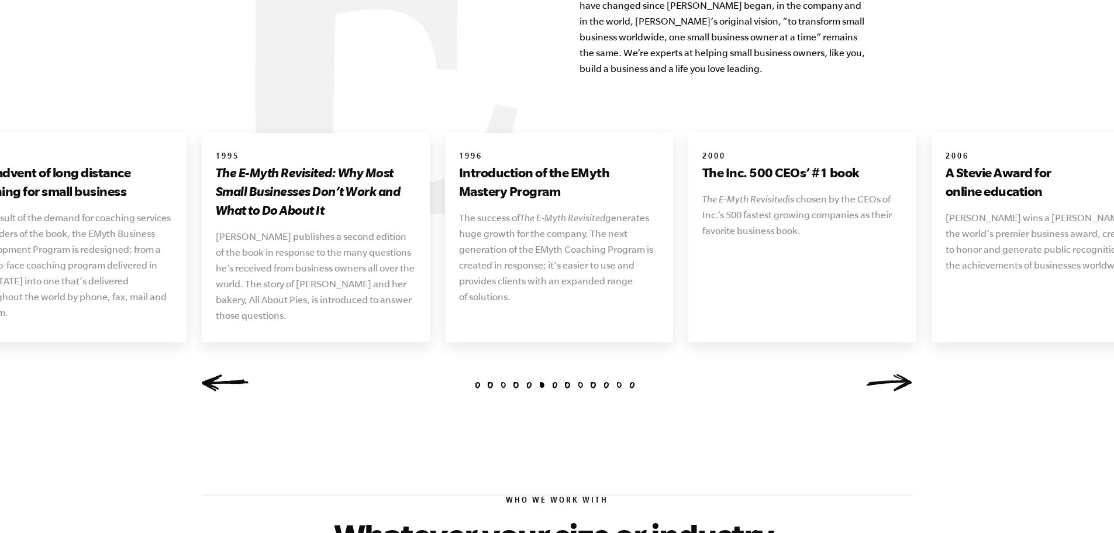
click at [889, 374] on link "Next" at bounding box center [889, 383] width 47 height 18
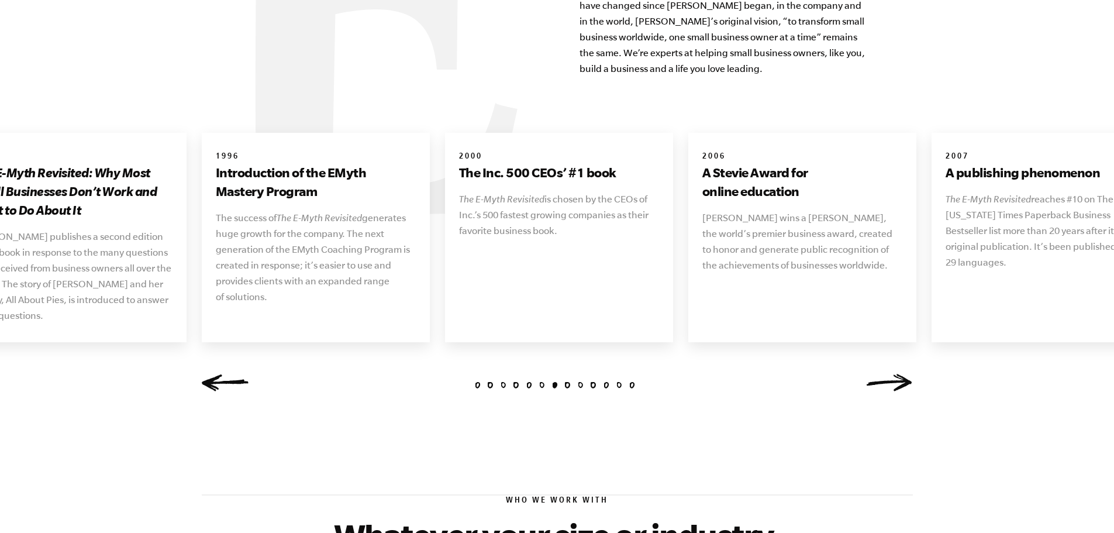
click at [889, 374] on link "Next" at bounding box center [889, 383] width 47 height 18
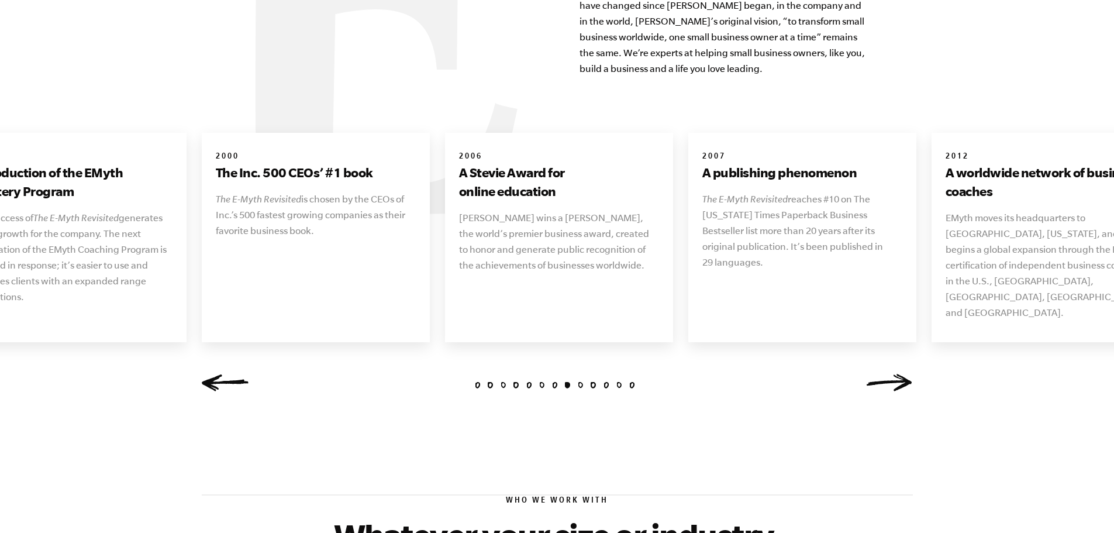
click at [889, 374] on link "Next" at bounding box center [889, 383] width 47 height 18
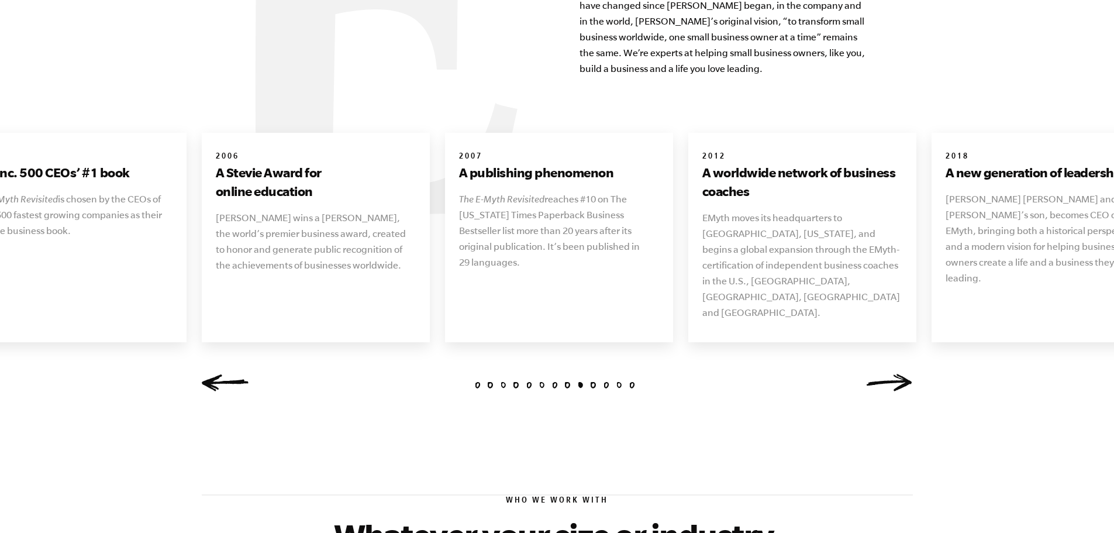
click at [889, 374] on link "Next" at bounding box center [889, 383] width 47 height 18
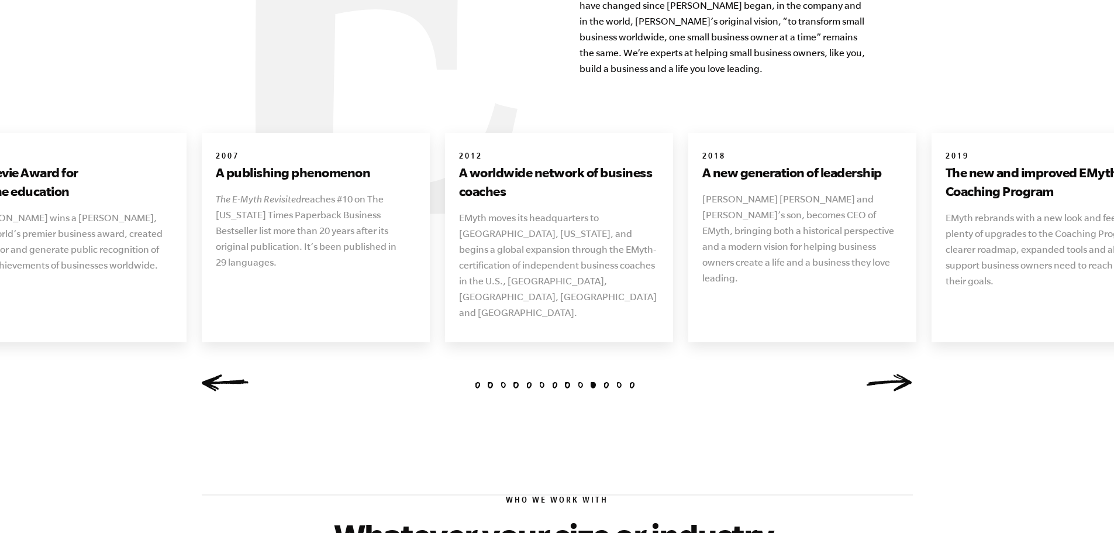
click at [889, 374] on link "Next" at bounding box center [889, 383] width 47 height 18
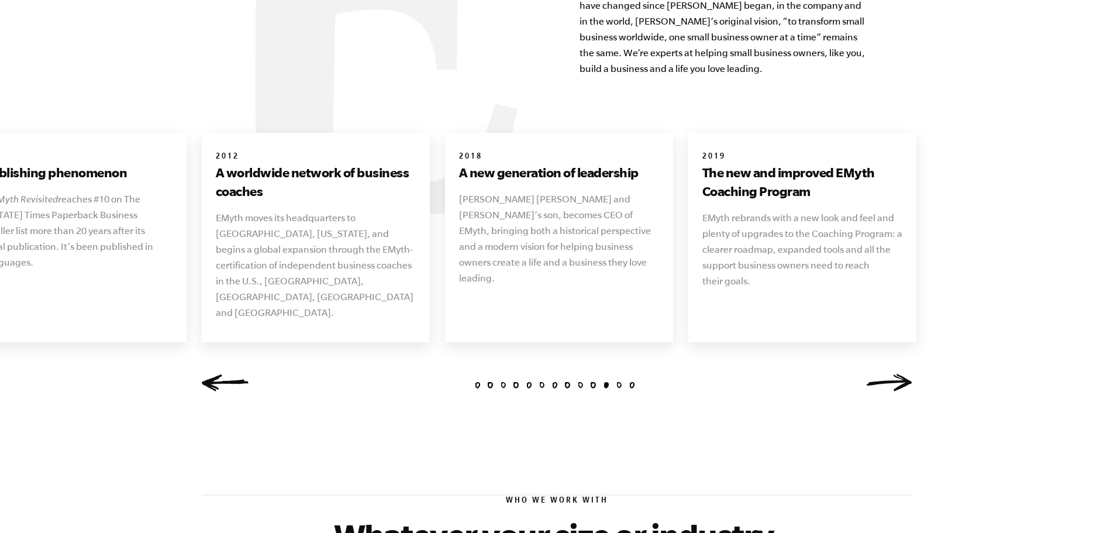
click at [889, 374] on link "Next" at bounding box center [889, 383] width 47 height 18
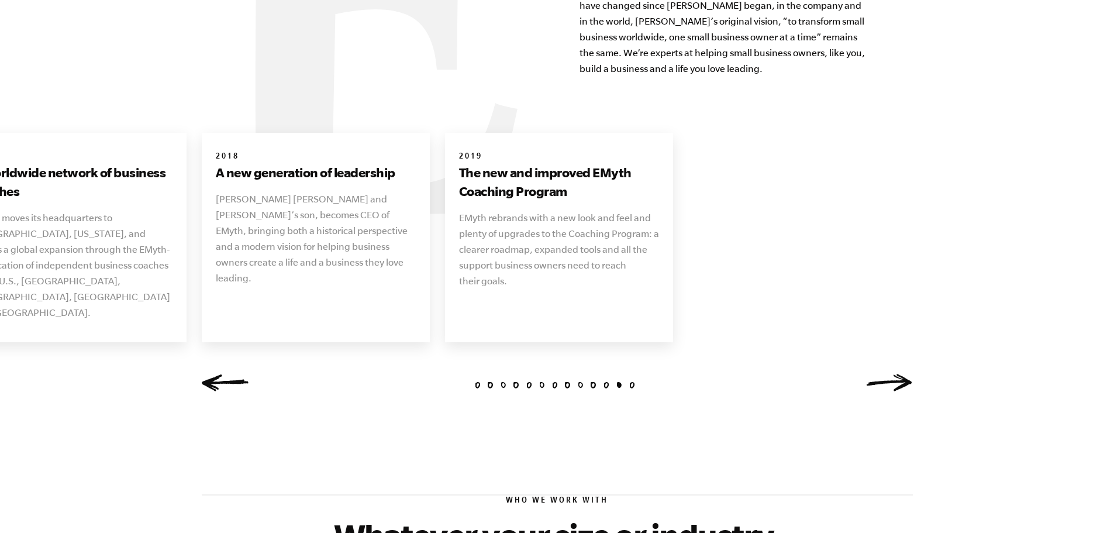
click at [889, 374] on link "Next" at bounding box center [889, 383] width 47 height 18
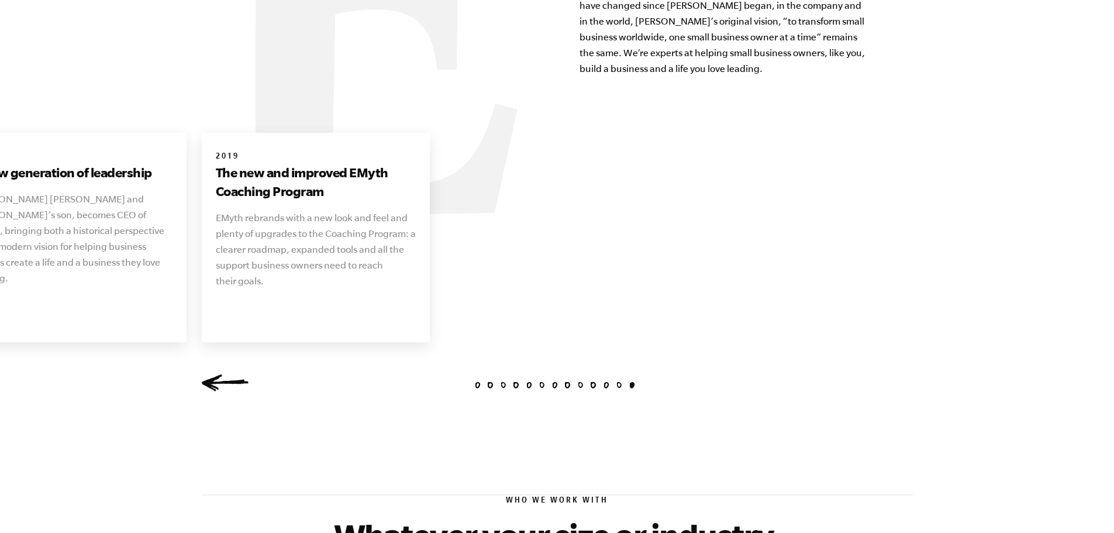
click at [889, 370] on div "1 2 3 4 5 6 7 8 9 10 11 12 13 1977 The vision that launches an industry Michael…" at bounding box center [557, 267] width 739 height 268
click at [217, 374] on link "Previous" at bounding box center [225, 383] width 47 height 18
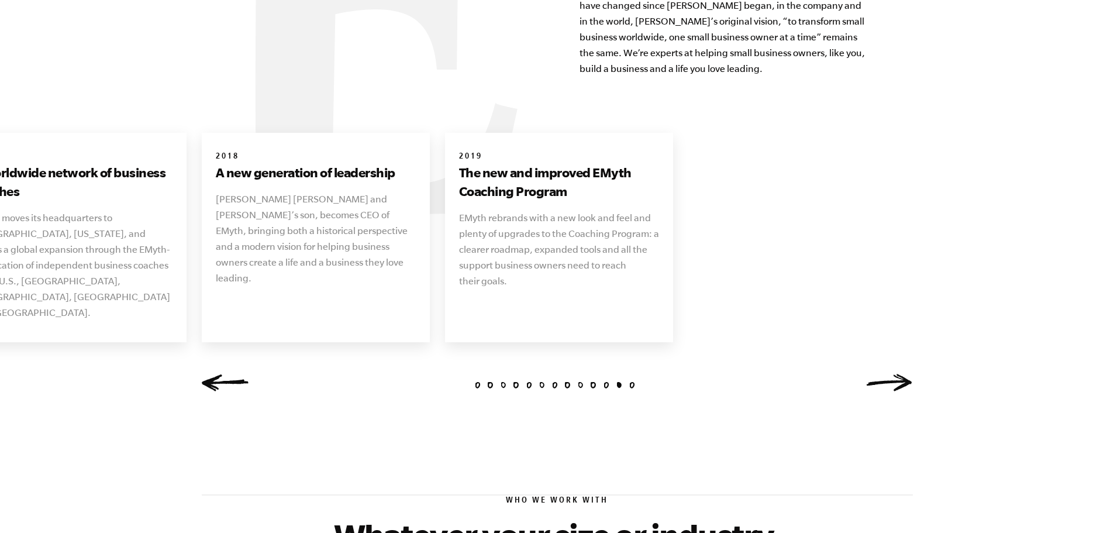
click at [217, 374] on link "Previous" at bounding box center [225, 383] width 47 height 18
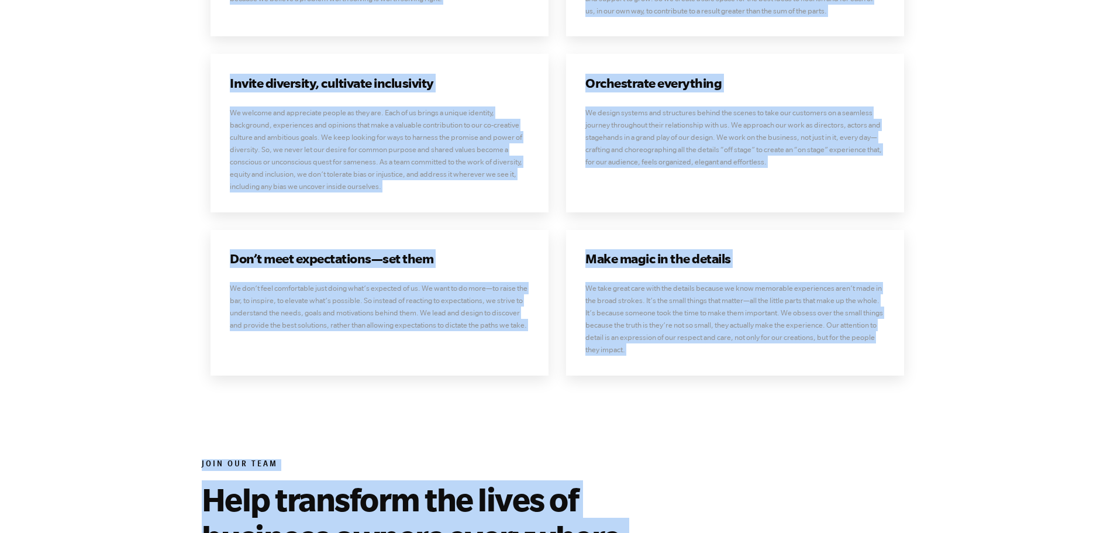
scroll to position [3488, 0]
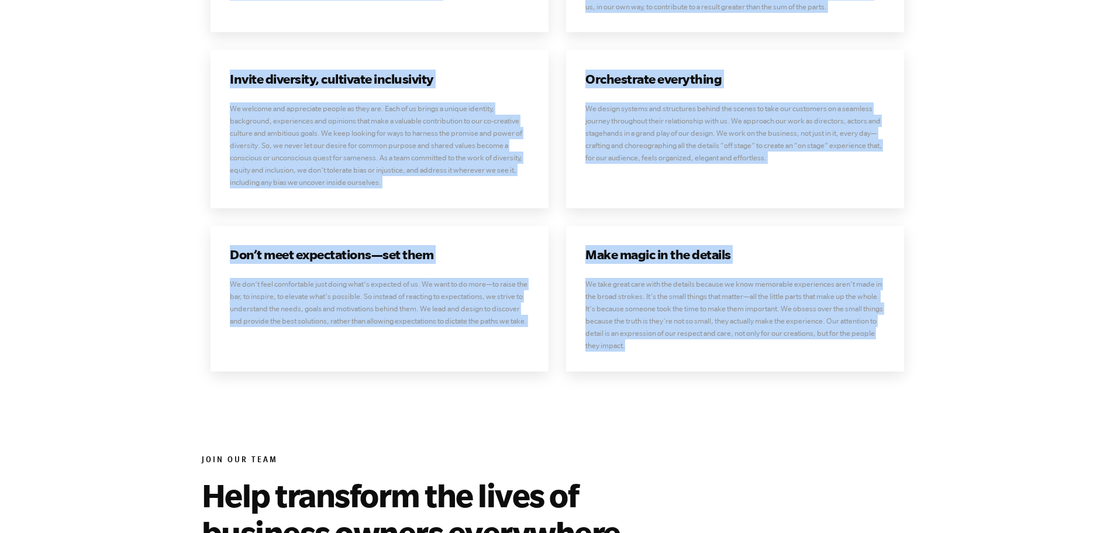
drag, startPoint x: 527, startPoint y: 54, endPoint x: 760, endPoint y: 337, distance: 366.3
copy div "Our Values What drives us. Our values are the guiding force for all we do. We’r…"
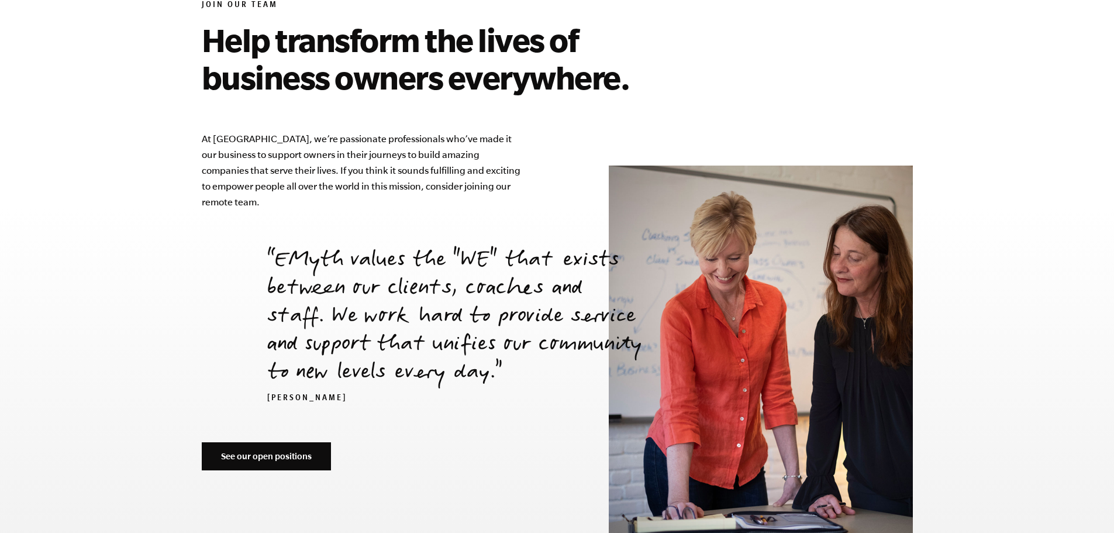
scroll to position [3956, 0]
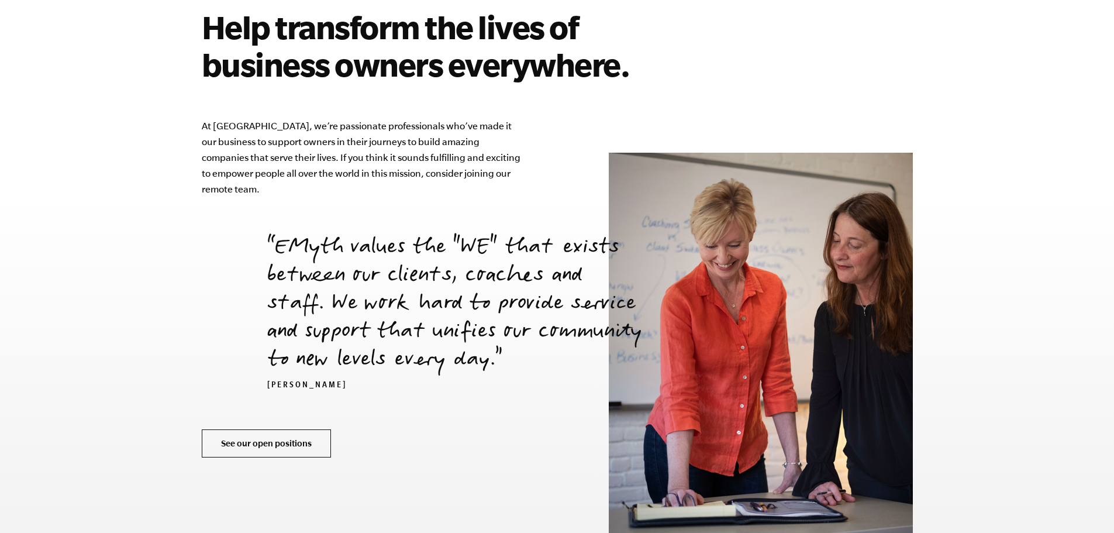
click at [301, 429] on link "See our open positions" at bounding box center [266, 443] width 129 height 28
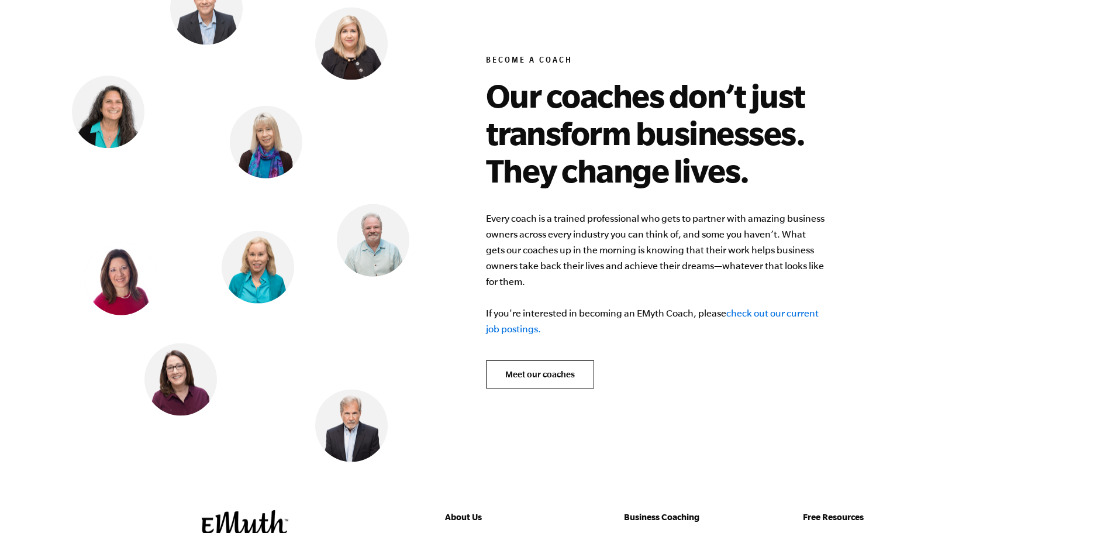
scroll to position [4599, 0]
click at [763, 307] on link "check out our current job postings." at bounding box center [652, 320] width 333 height 26
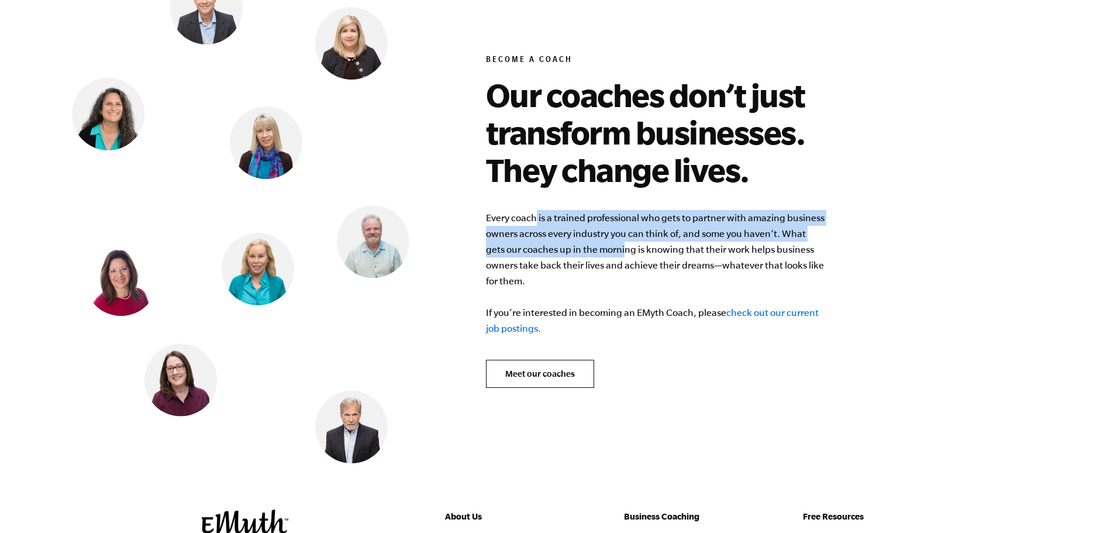
drag, startPoint x: 539, startPoint y: 210, endPoint x: 604, endPoint y: 238, distance: 70.9
click at [604, 238] on p "Every coach is a trained professional who gets to partner with amazing business…" at bounding box center [655, 273] width 339 height 126
click at [603, 230] on p "Every coach is a trained professional who gets to partner with amazing business…" at bounding box center [655, 273] width 339 height 126
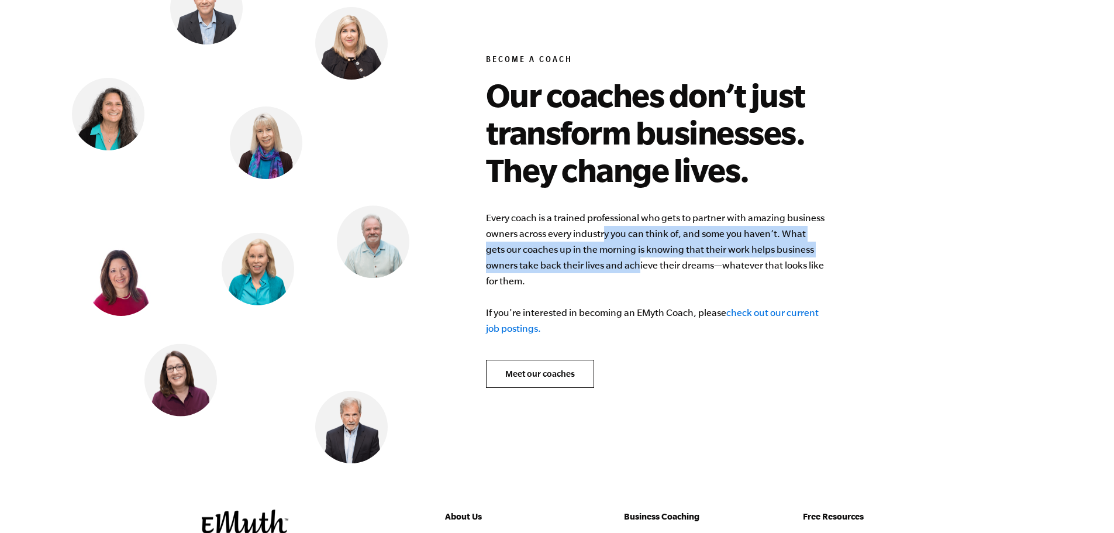
drag, startPoint x: 604, startPoint y: 220, endPoint x: 606, endPoint y: 248, distance: 28.1
click at [606, 248] on p "Every coach is a trained professional who gets to partner with amazing business…" at bounding box center [655, 273] width 339 height 126
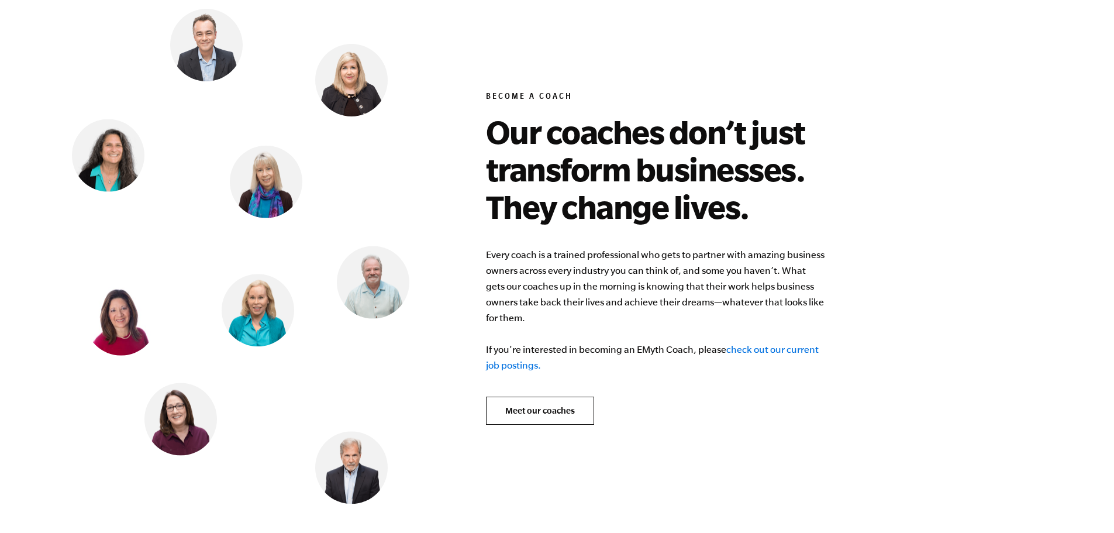
scroll to position [4553, 0]
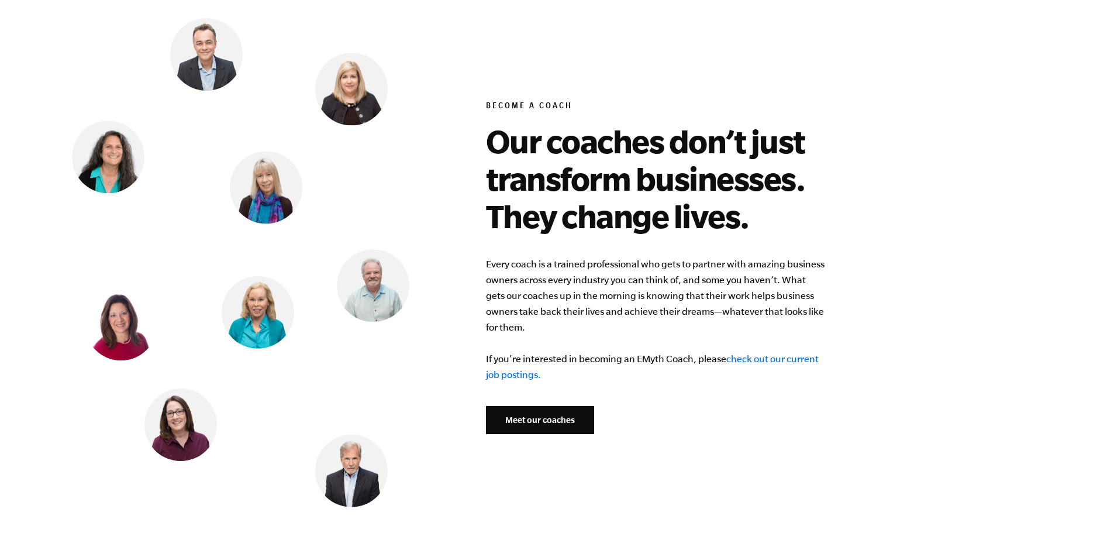
click at [539, 406] on link "Meet our coaches" at bounding box center [540, 420] width 108 height 28
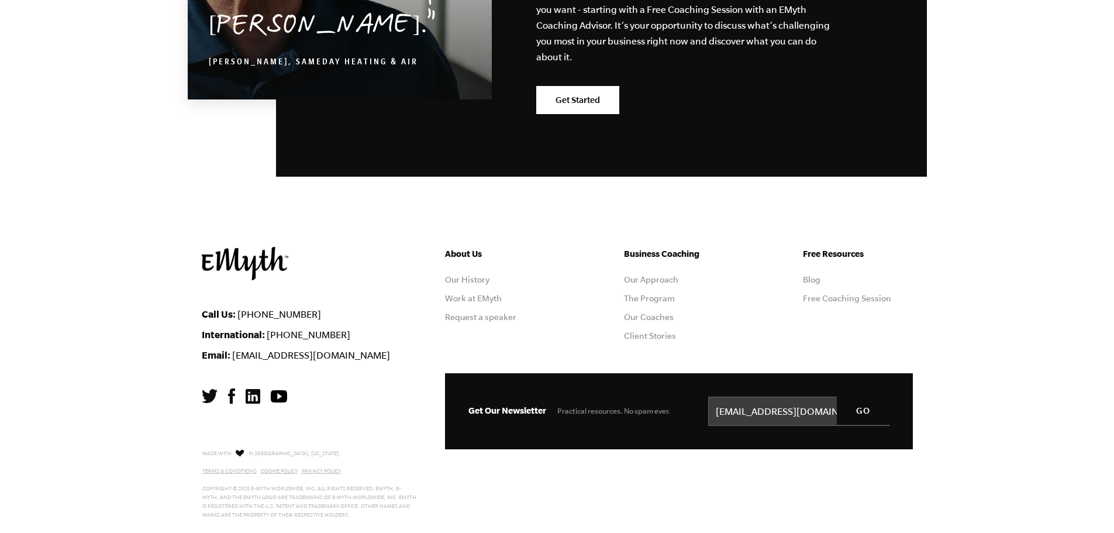
scroll to position [2076, 0]
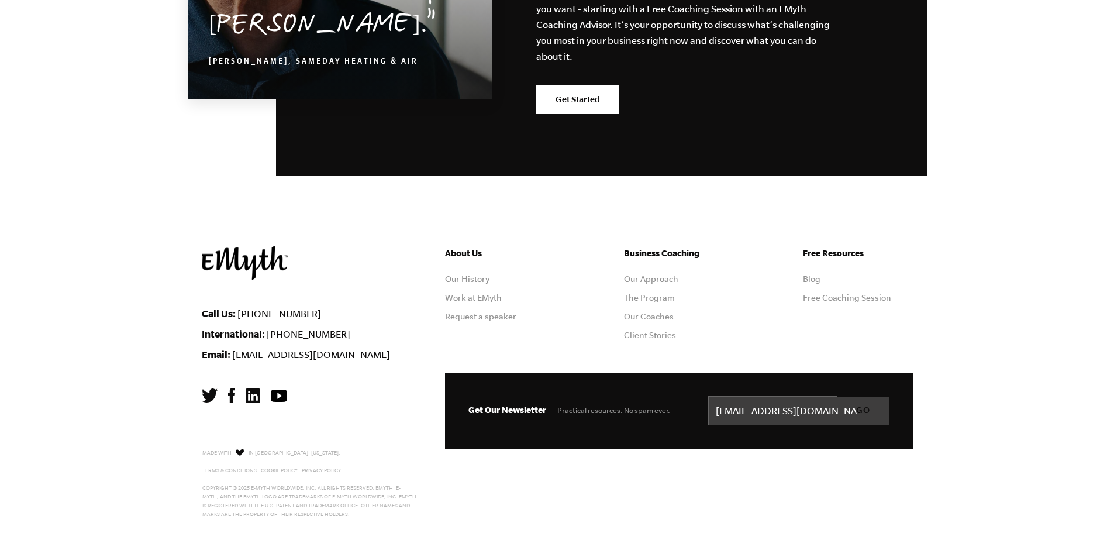
click at [860, 411] on input "GO" at bounding box center [862, 410] width 53 height 28
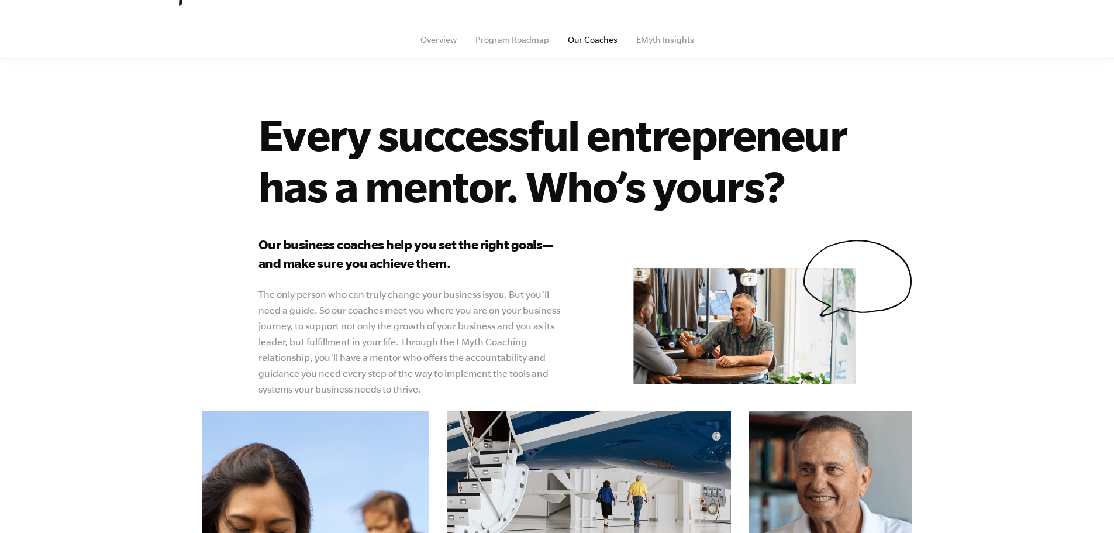
scroll to position [0, 0]
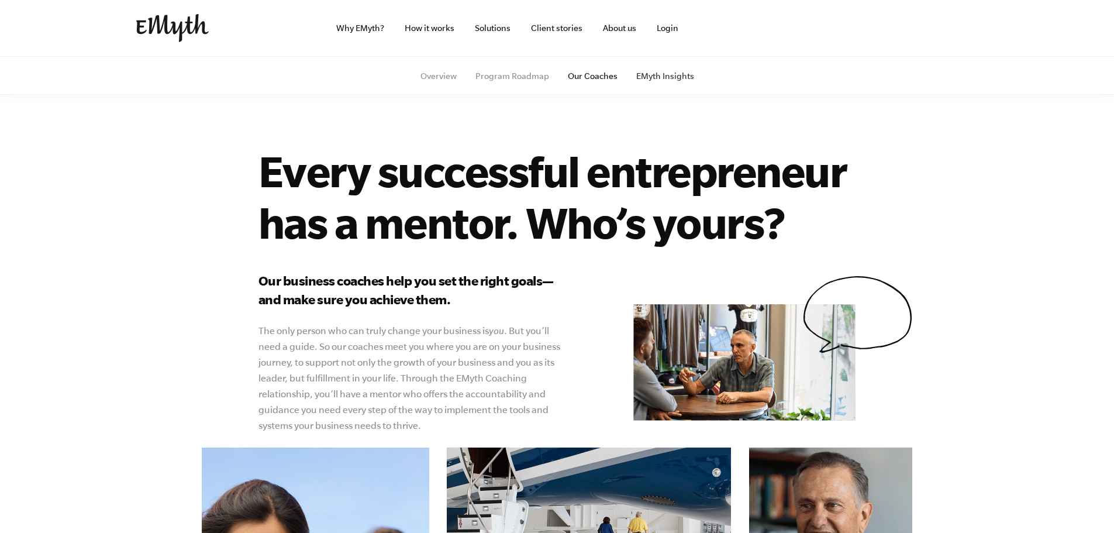
click at [649, 77] on link "EMyth Insights" at bounding box center [665, 75] width 58 height 9
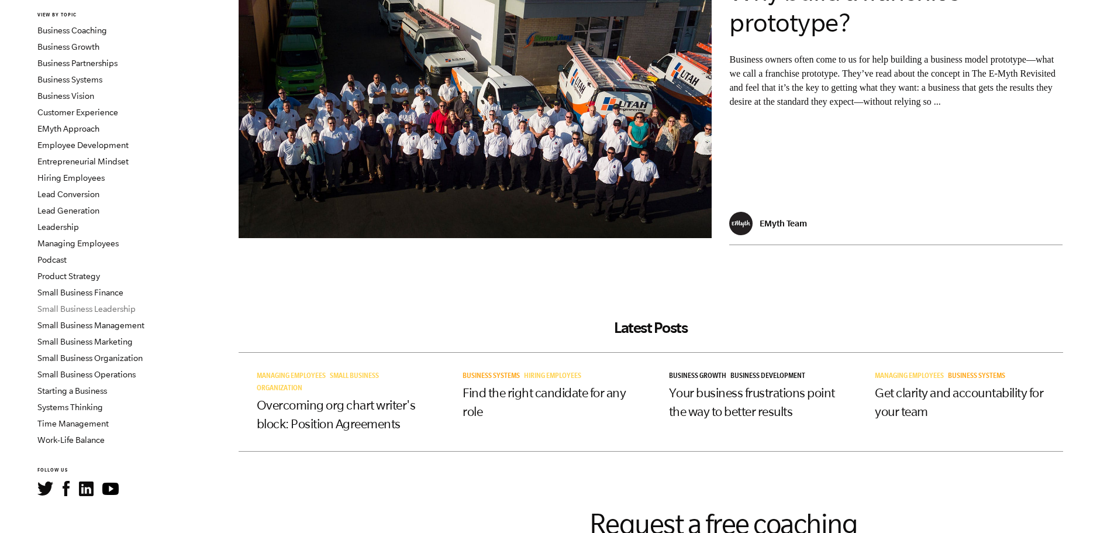
scroll to position [117, 0]
click at [57, 257] on link "Podcast" at bounding box center [51, 258] width 29 height 9
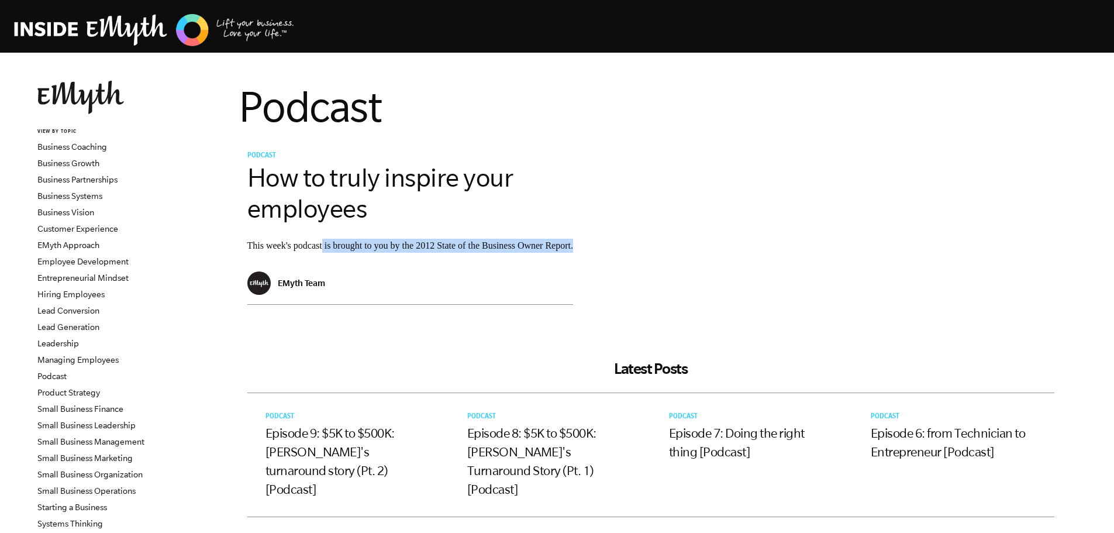
drag, startPoint x: 328, startPoint y: 244, endPoint x: 348, endPoint y: 275, distance: 37.1
click at [348, 271] on div "Podcast How to truly inspire your employees This week's podcast is brought to y…" at bounding box center [410, 210] width 326 height 121
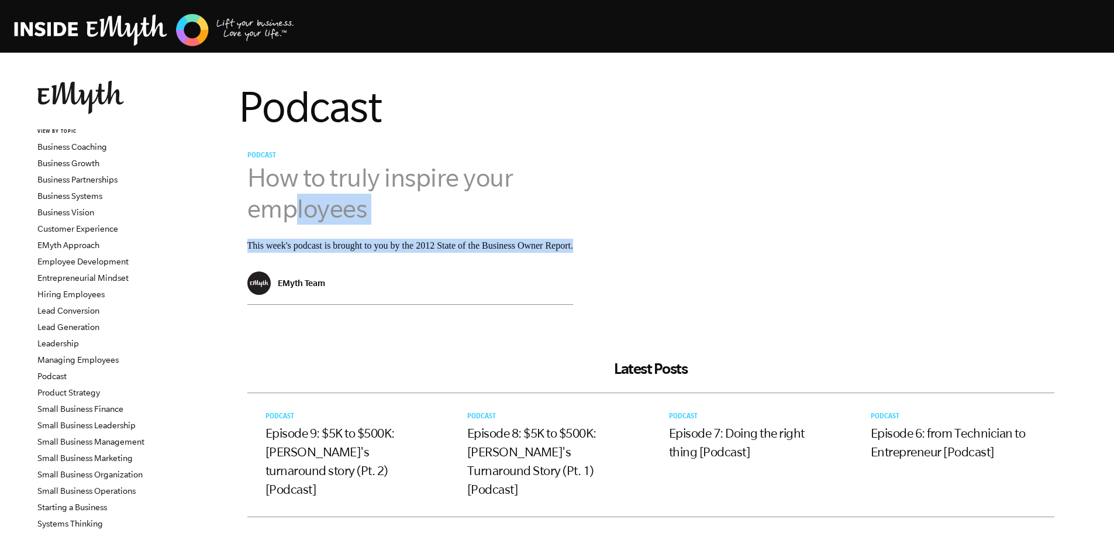
drag, startPoint x: 348, startPoint y: 275, endPoint x: 296, endPoint y: 217, distance: 77.8
click at [296, 217] on div "Podcast How to truly inspire your employees This week's podcast is brought to y…" at bounding box center [410, 210] width 326 height 121
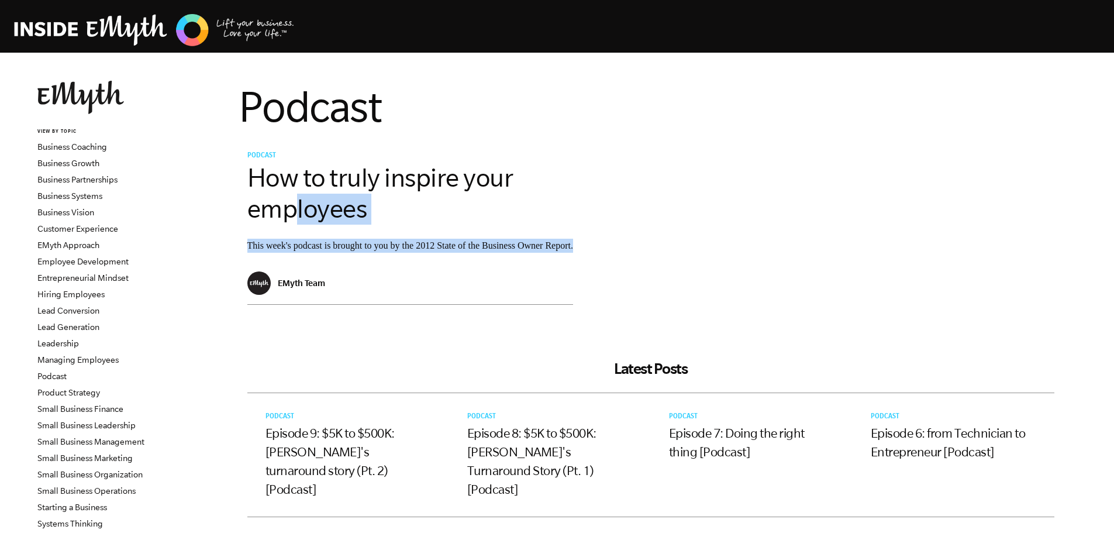
click at [298, 252] on p "This week's podcast is brought to you by the 2012 State of the Business Owner R…" at bounding box center [410, 245] width 326 height 14
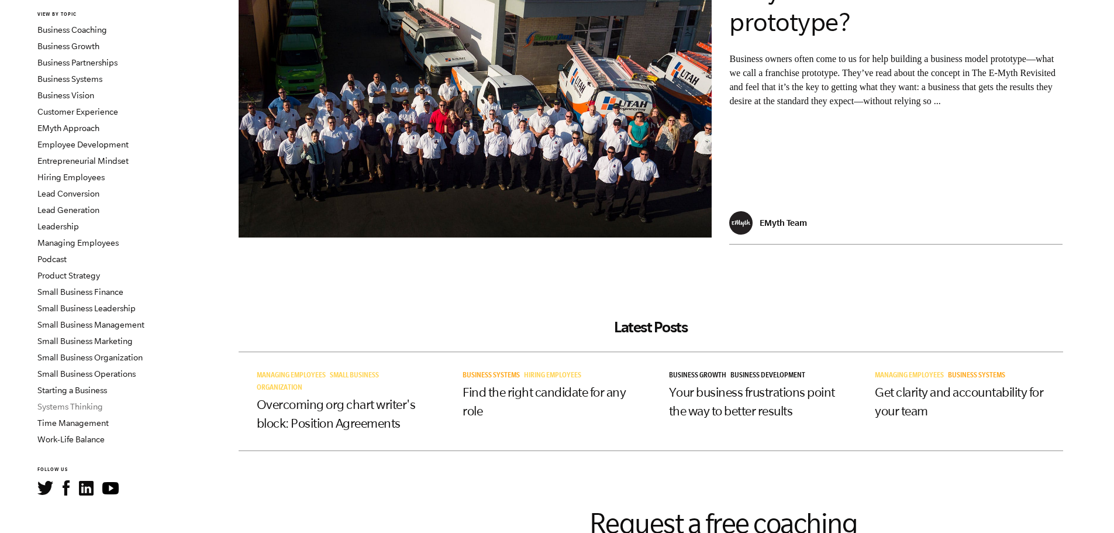
click at [64, 407] on link "Systems Thinking" at bounding box center [69, 406] width 65 height 9
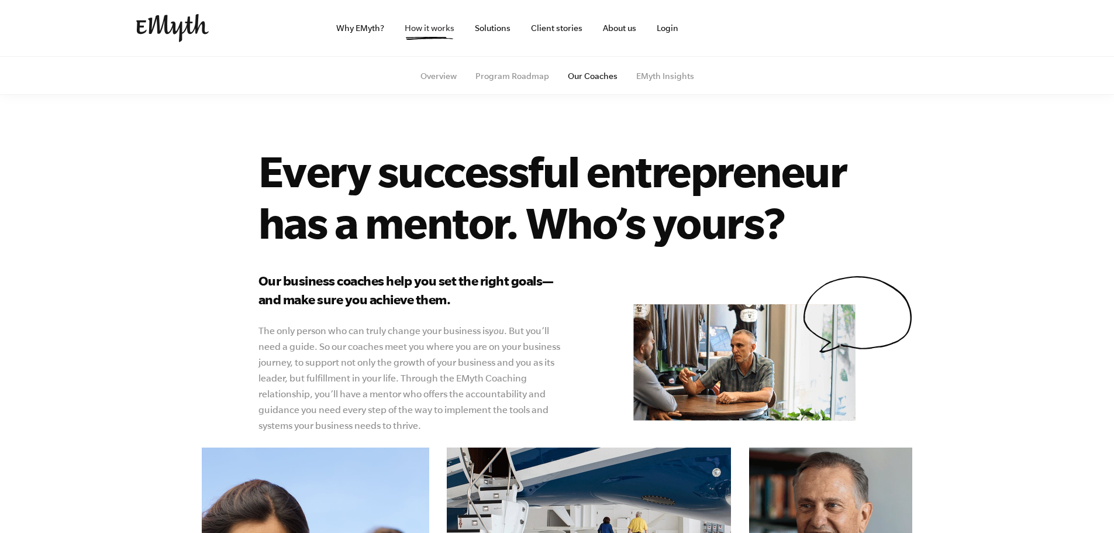
click at [416, 29] on link "How it works" at bounding box center [429, 28] width 68 height 56
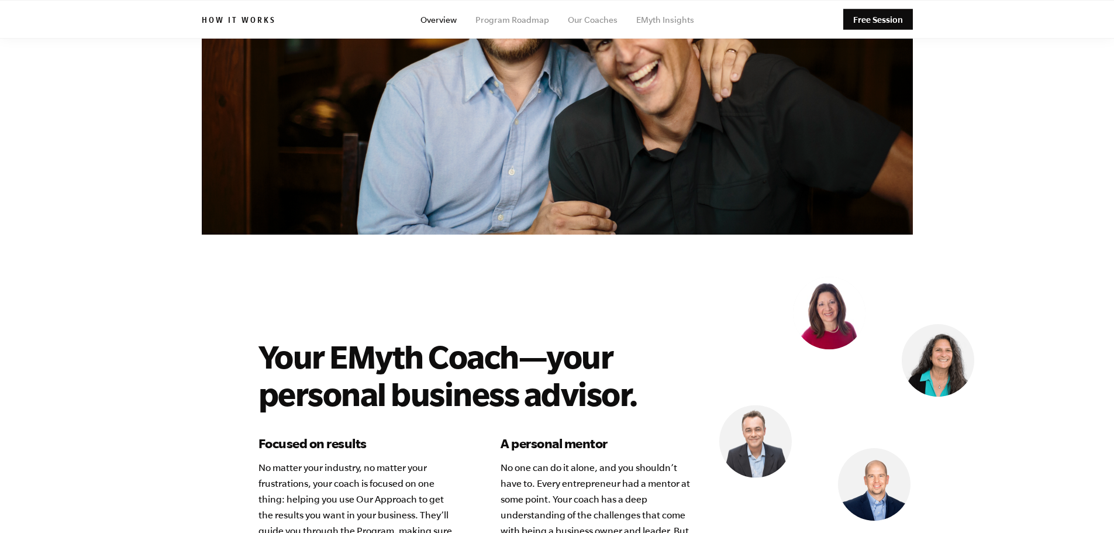
scroll to position [2785, 0]
